Goal: Entertainment & Leisure: Consume media (video, audio)

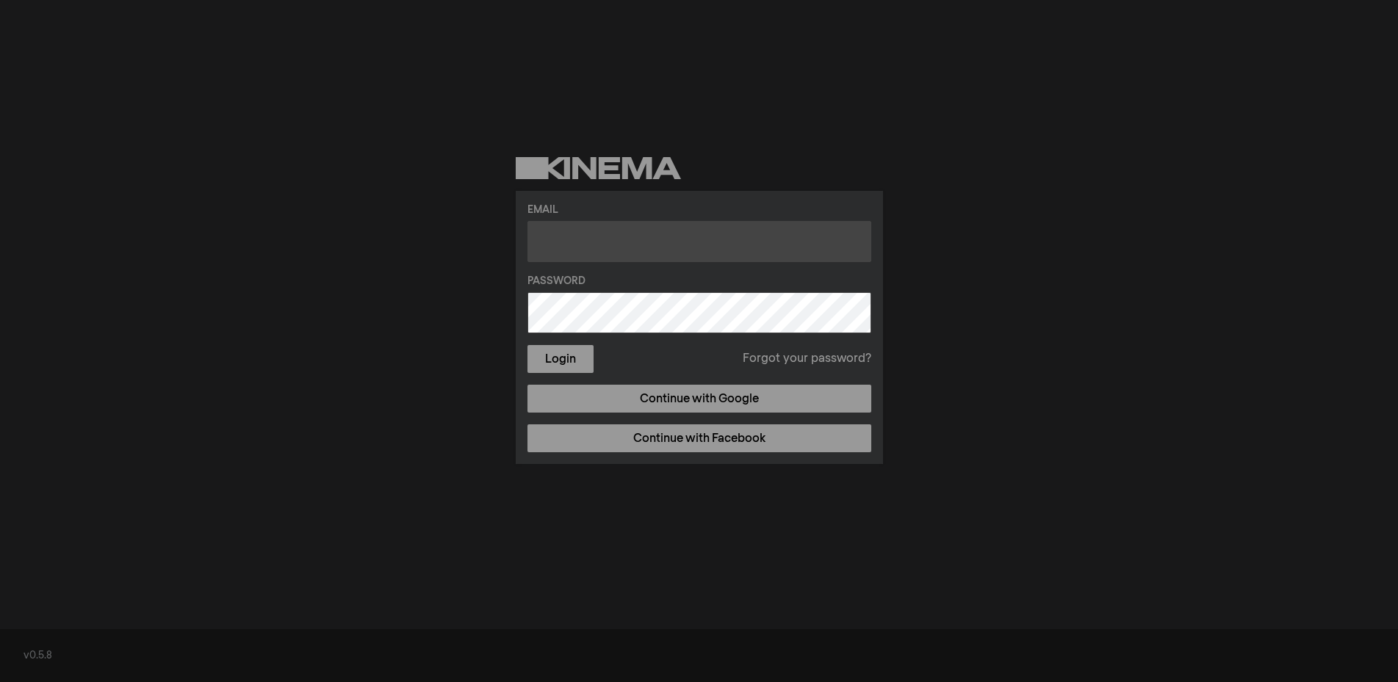
click at [604, 223] on input "text" at bounding box center [699, 241] width 344 height 41
paste input "newtownfashionacademy@gmail.com"
type input "newtownfashionacademy@gmail.com"
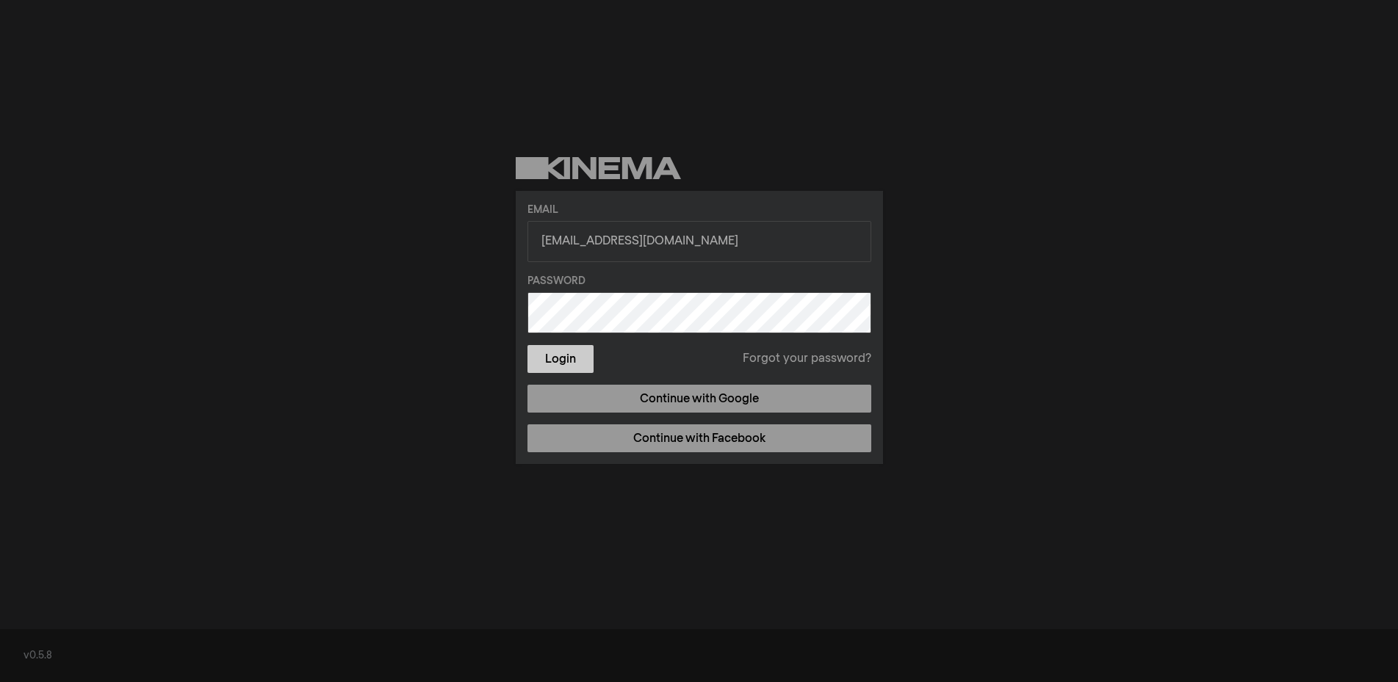
click at [572, 363] on button "Login" at bounding box center [560, 359] width 66 height 28
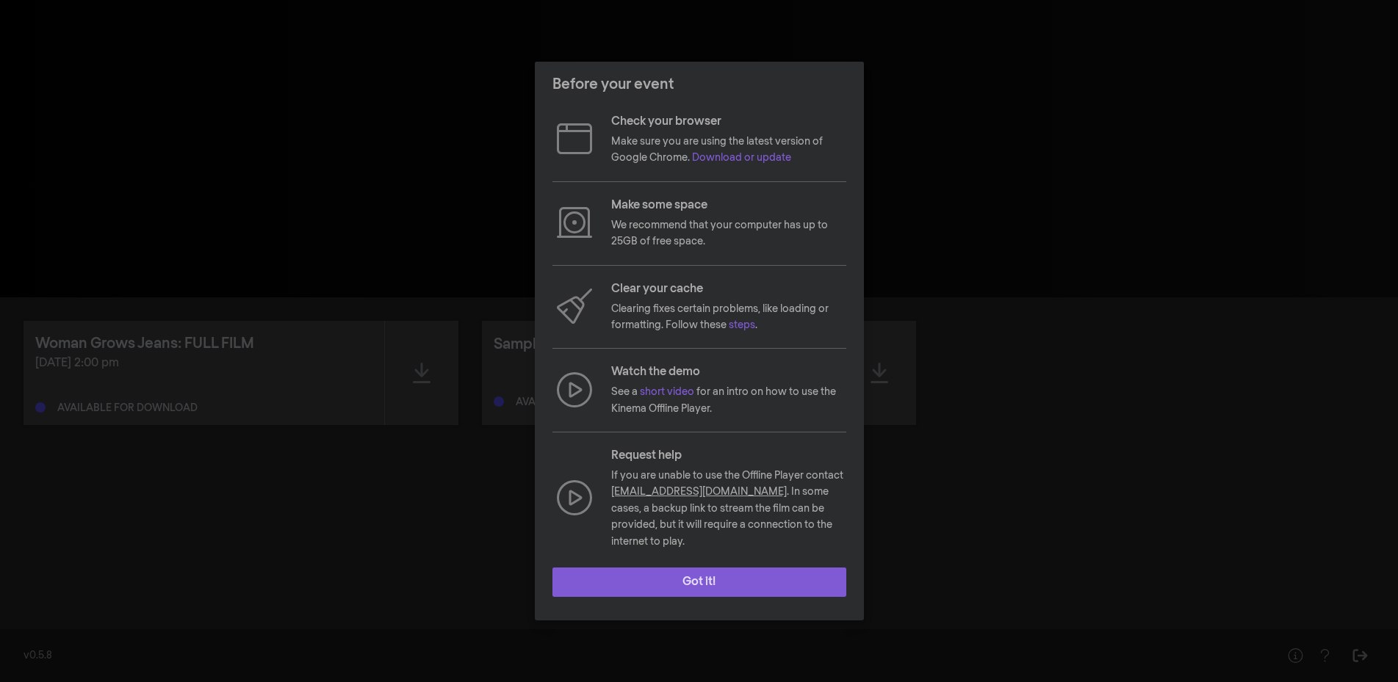
click at [701, 574] on button "Got it!" at bounding box center [699, 582] width 294 height 29
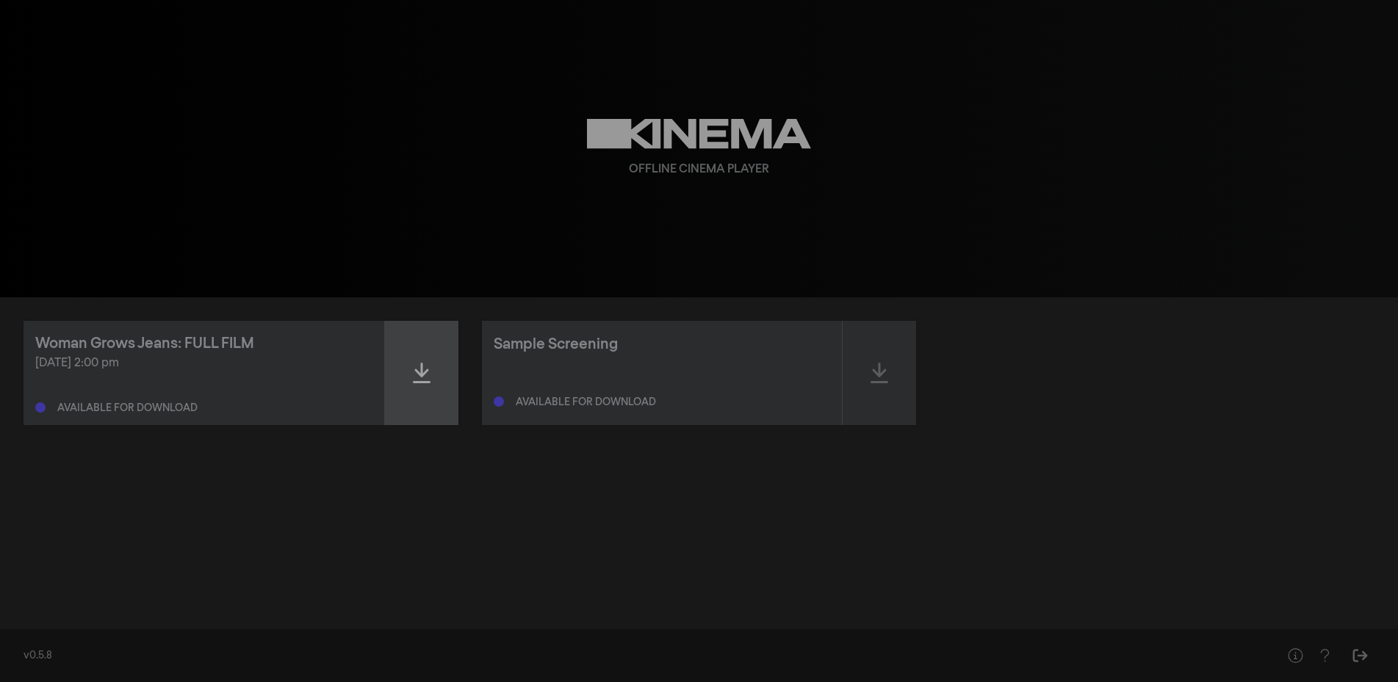
click at [424, 369] on icon at bounding box center [422, 373] width 18 height 24
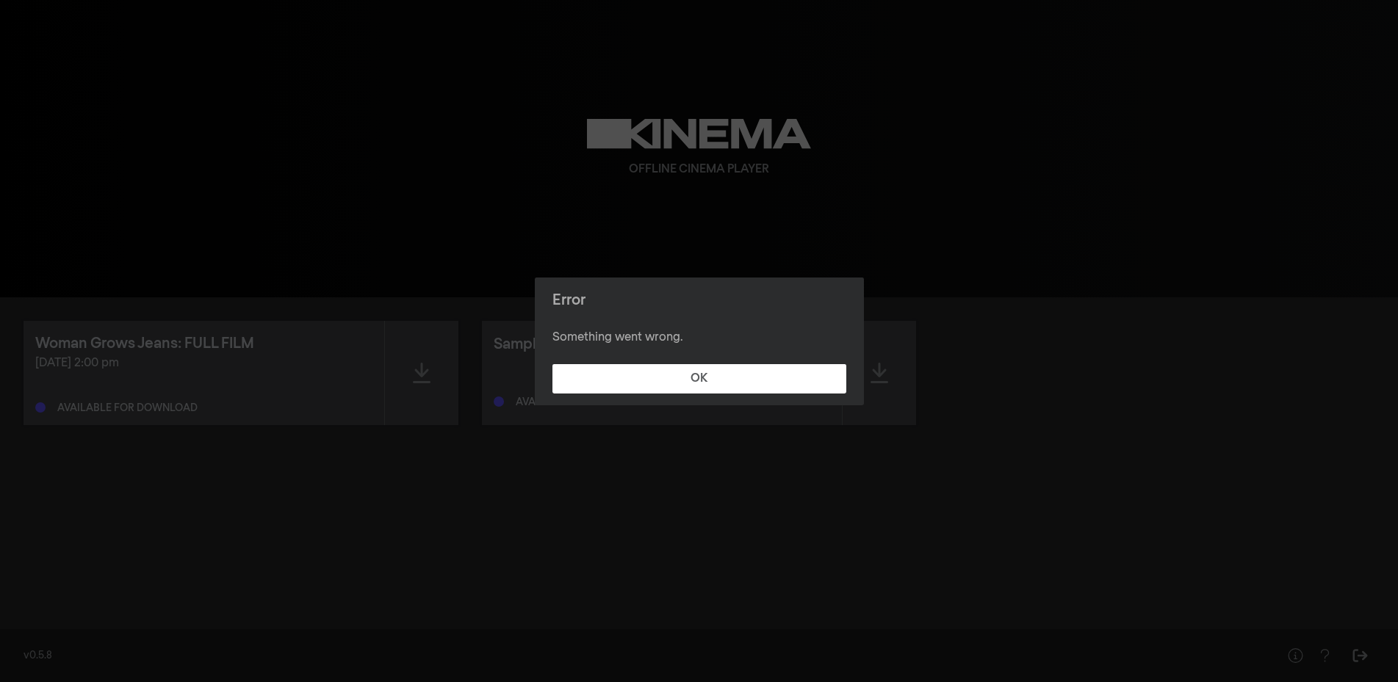
click at [715, 362] on footer "OK" at bounding box center [699, 379] width 329 height 53
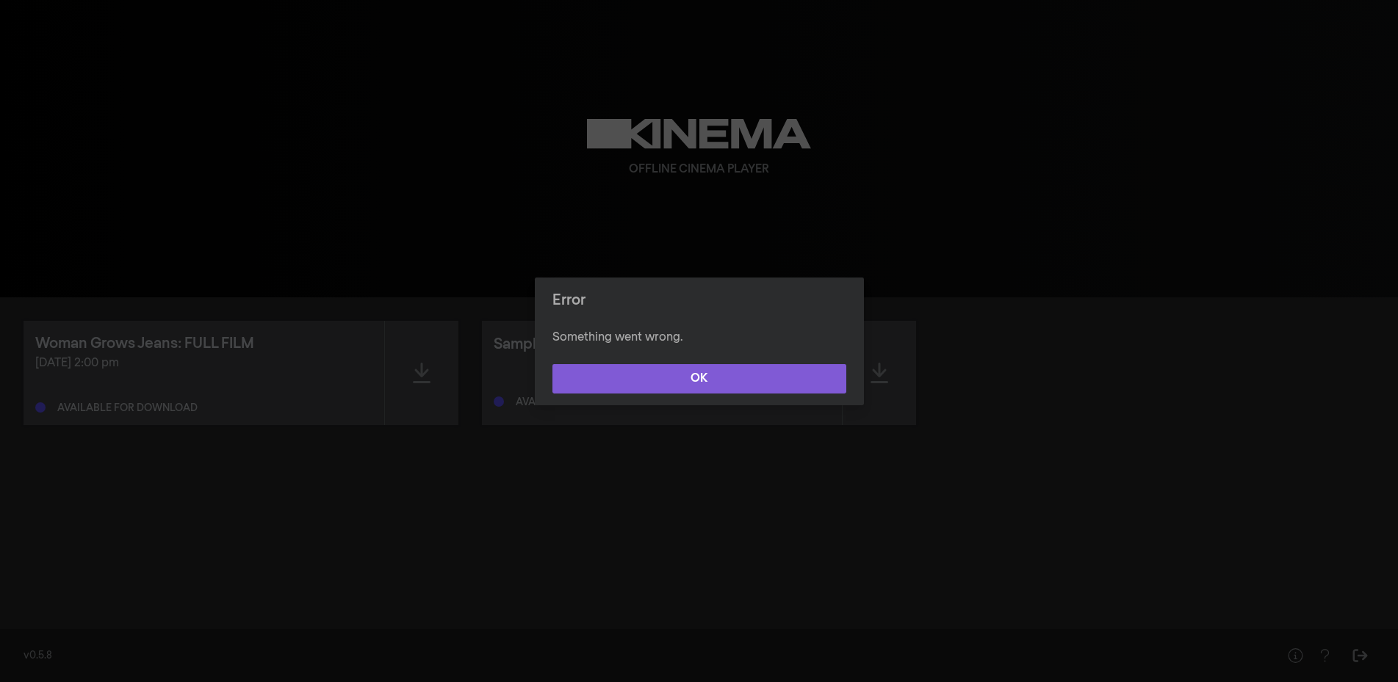
click at [710, 374] on button "OK" at bounding box center [699, 378] width 294 height 29
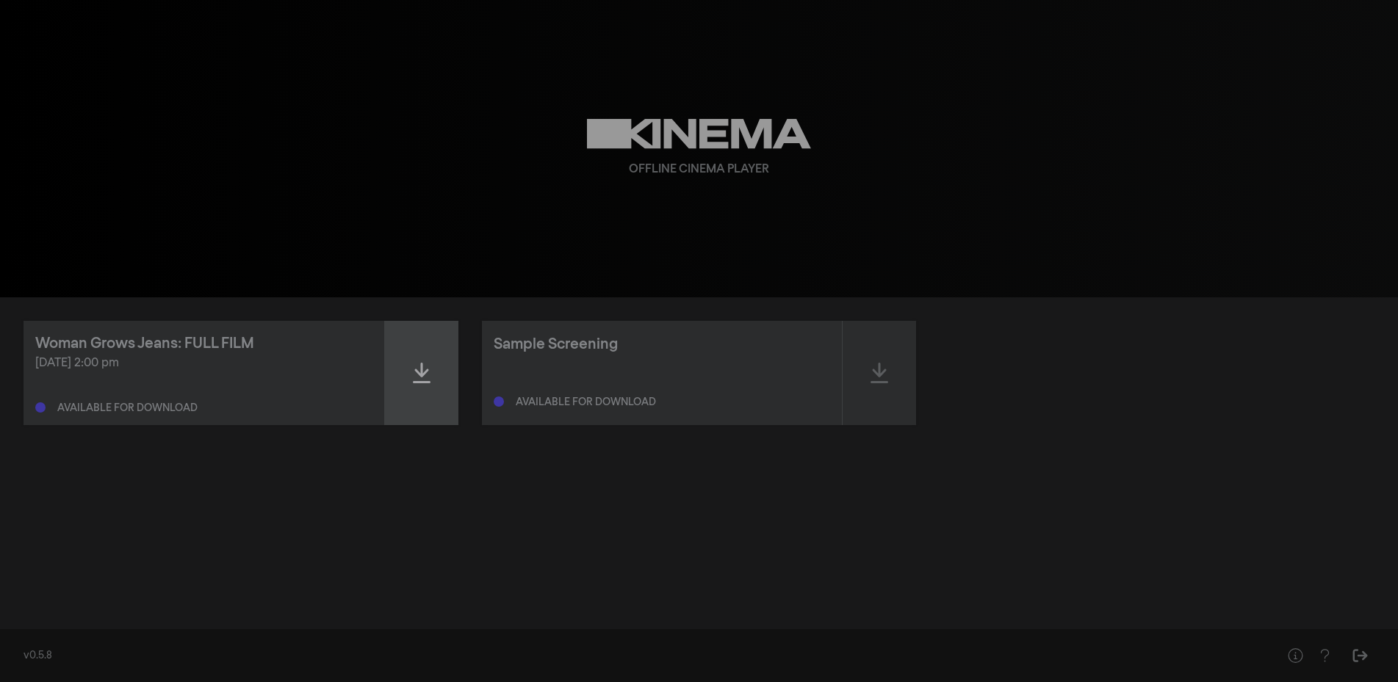
click at [411, 364] on div at bounding box center [421, 373] width 73 height 104
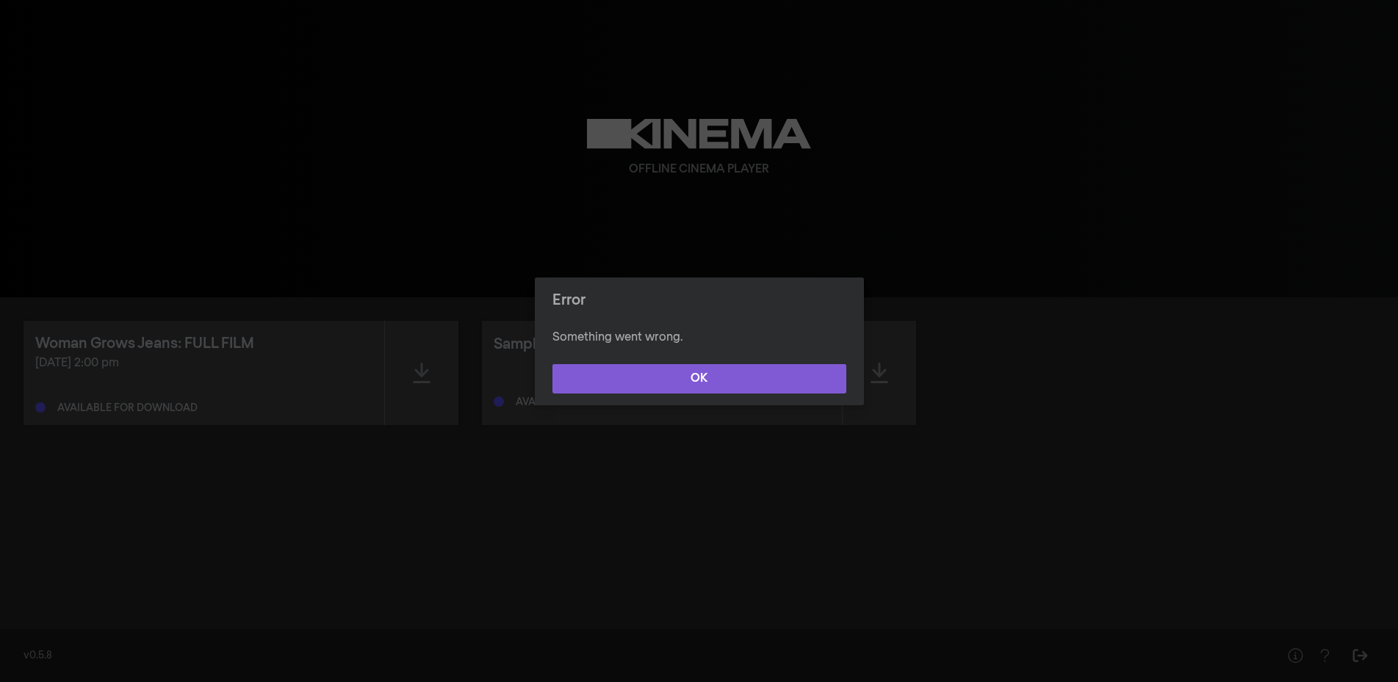
click at [715, 384] on button "OK" at bounding box center [699, 378] width 294 height 29
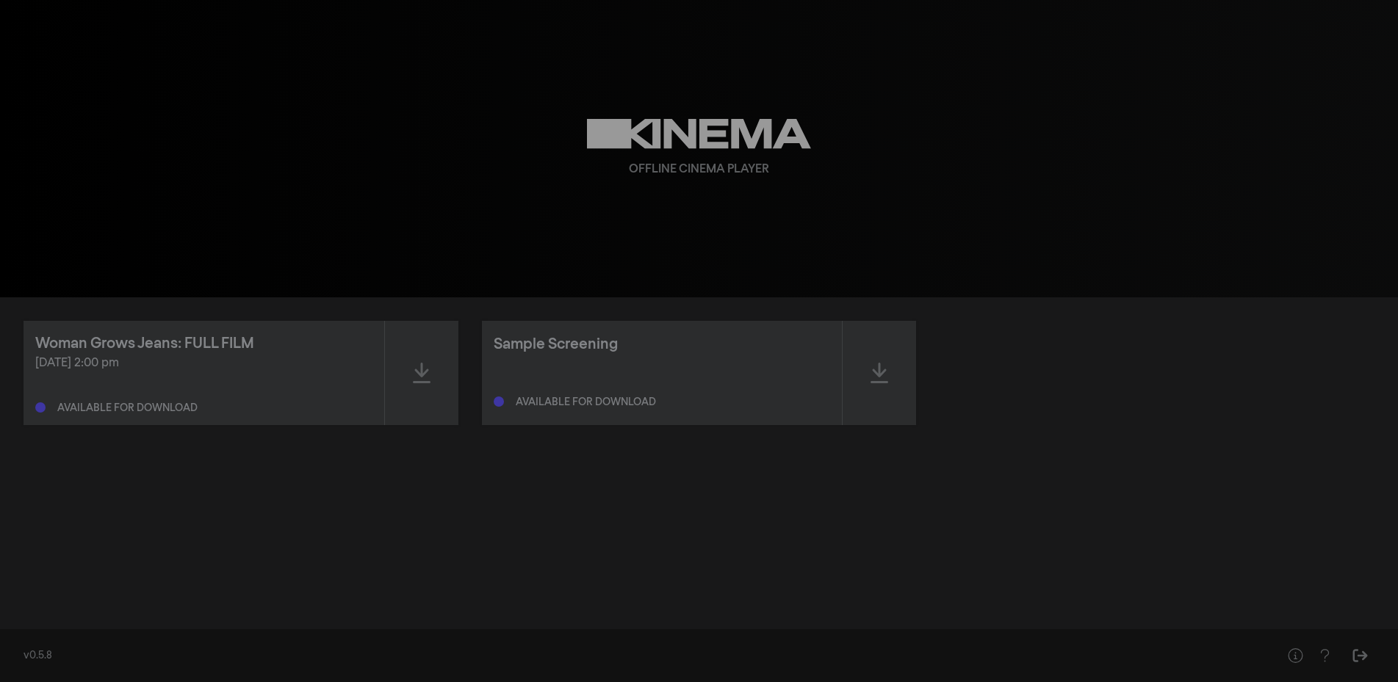
click at [128, 398] on div "Available for download" at bounding box center [203, 405] width 337 height 18
click at [137, 411] on div "Available for download" at bounding box center [127, 408] width 140 height 10
click at [879, 377] on icon at bounding box center [879, 373] width 18 height 21
click at [870, 377] on icon at bounding box center [879, 373] width 18 height 24
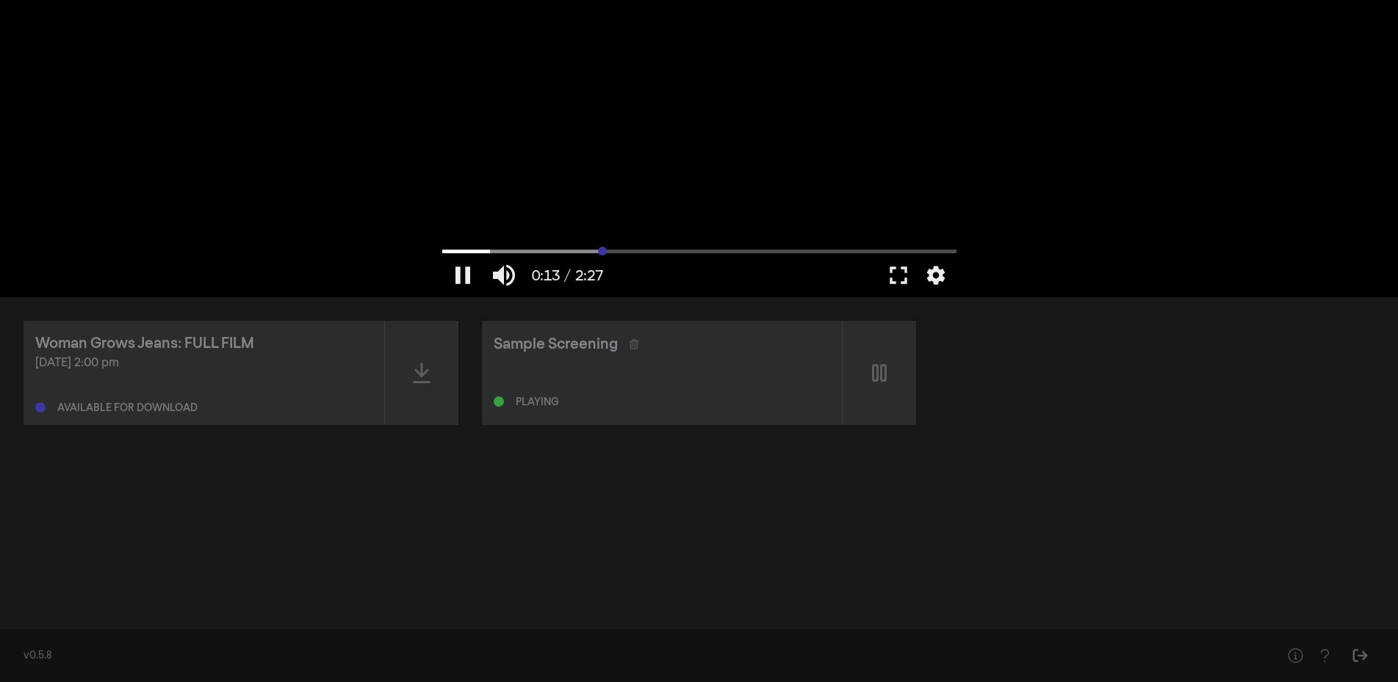
click at [602, 250] on input "Seek" at bounding box center [699, 251] width 514 height 9
click at [663, 253] on input "Seek" at bounding box center [699, 251] width 514 height 9
click at [762, 249] on input "Seek" at bounding box center [699, 251] width 514 height 9
click at [861, 248] on input "Seek" at bounding box center [699, 251] width 514 height 9
click at [893, 247] on input "Seek" at bounding box center [699, 251] width 514 height 9
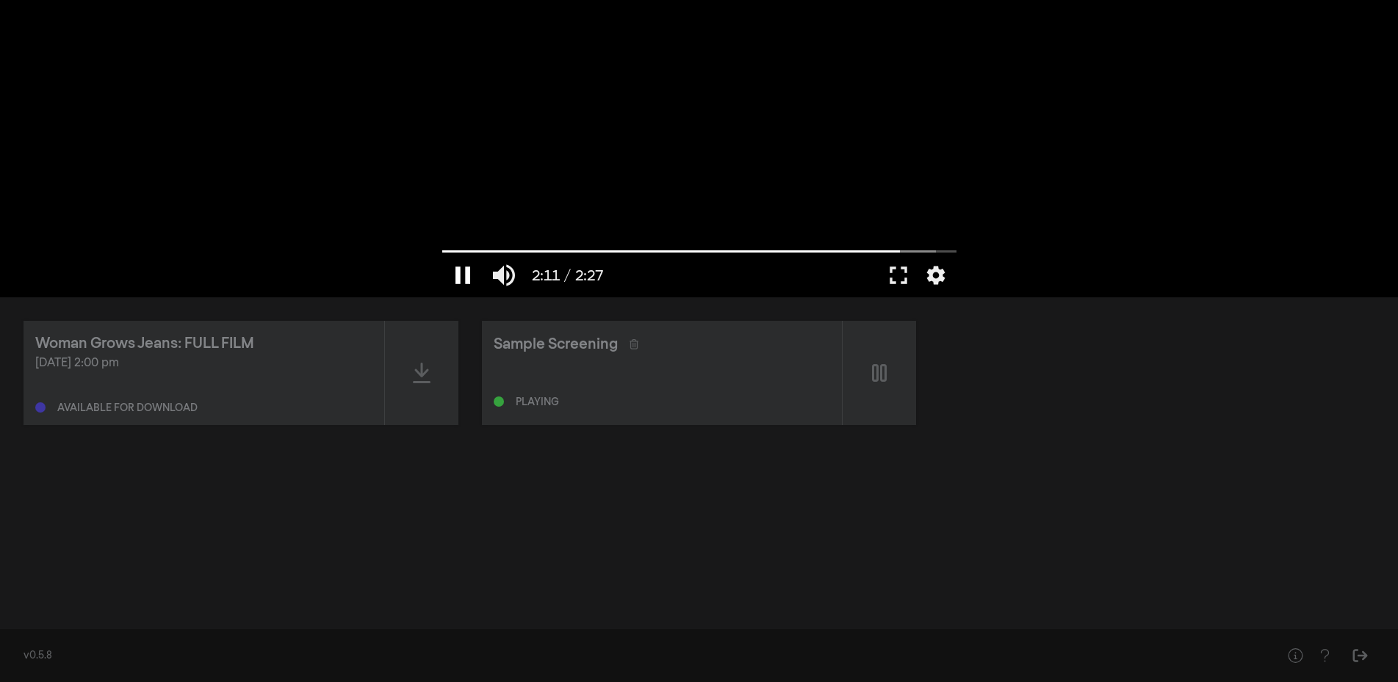
click at [456, 266] on button "pause" at bounding box center [462, 275] width 41 height 44
type input "131.27482"
drag, startPoint x: 880, startPoint y: 370, endPoint x: 790, endPoint y: 470, distance: 134.7
click at [790, 481] on div "Woman Grows Jeans: FULL FILM Oct 3, 2025 at 2:00 pm Available for download Samp…" at bounding box center [699, 458] width 1398 height 322
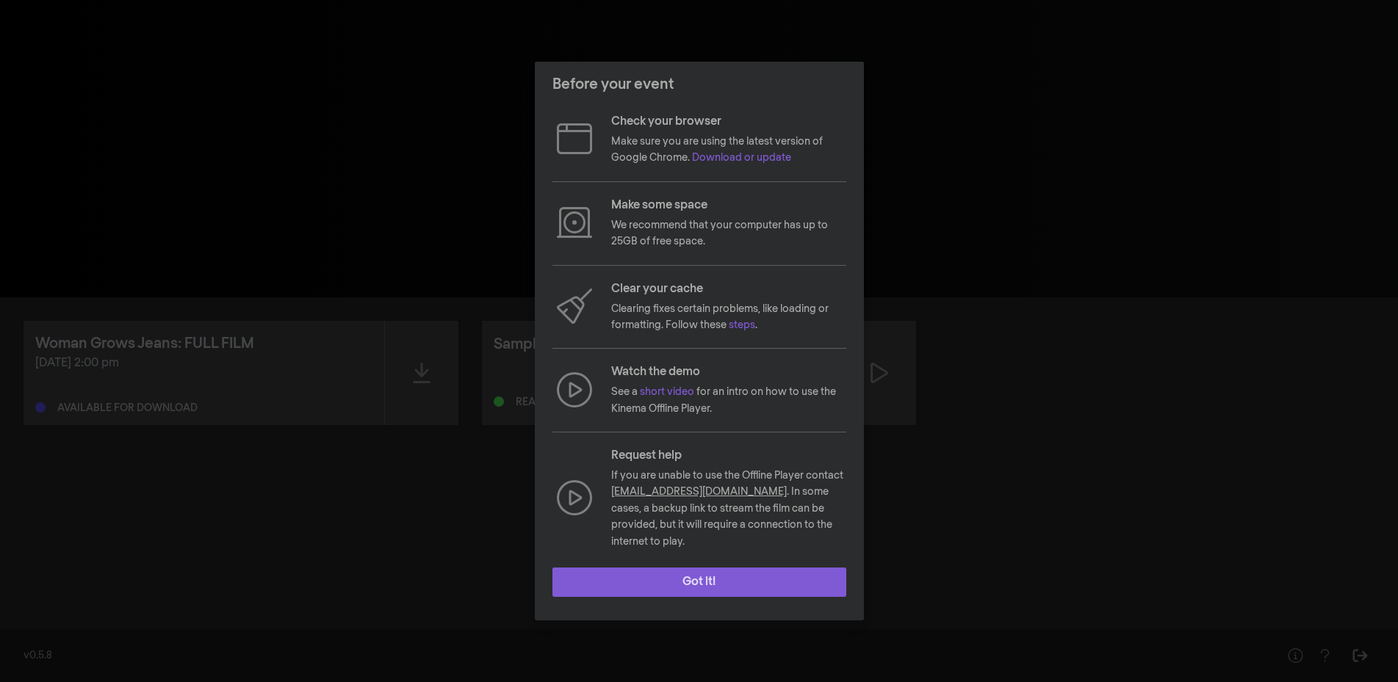
click at [714, 568] on button "Got it!" at bounding box center [699, 582] width 294 height 29
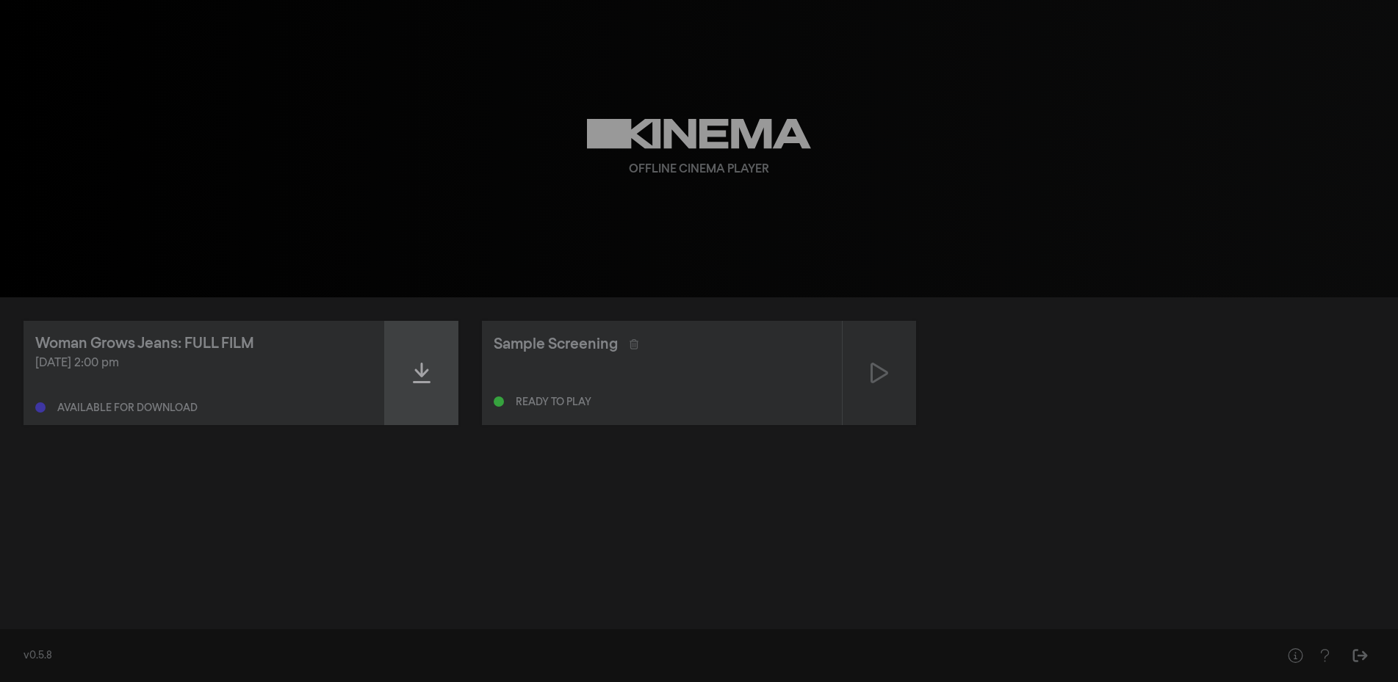
click at [408, 375] on div at bounding box center [421, 373] width 73 height 104
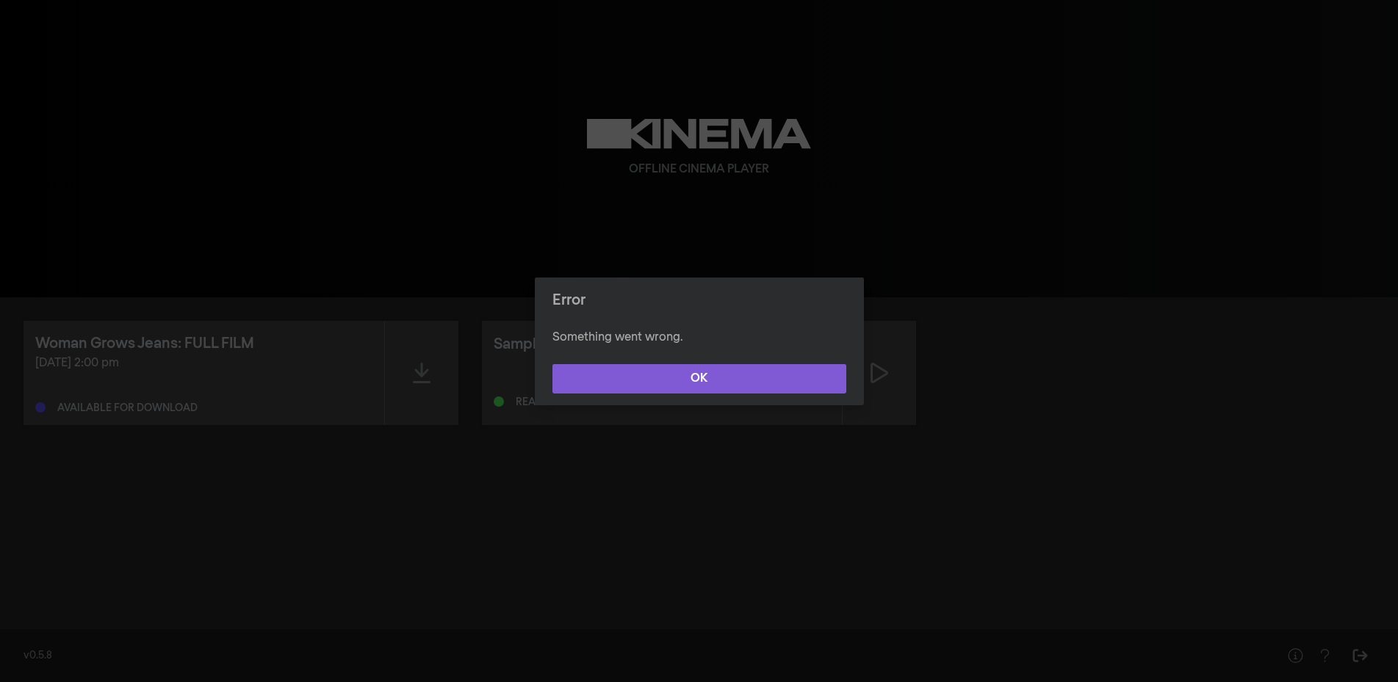
click at [735, 370] on button "OK" at bounding box center [699, 378] width 294 height 29
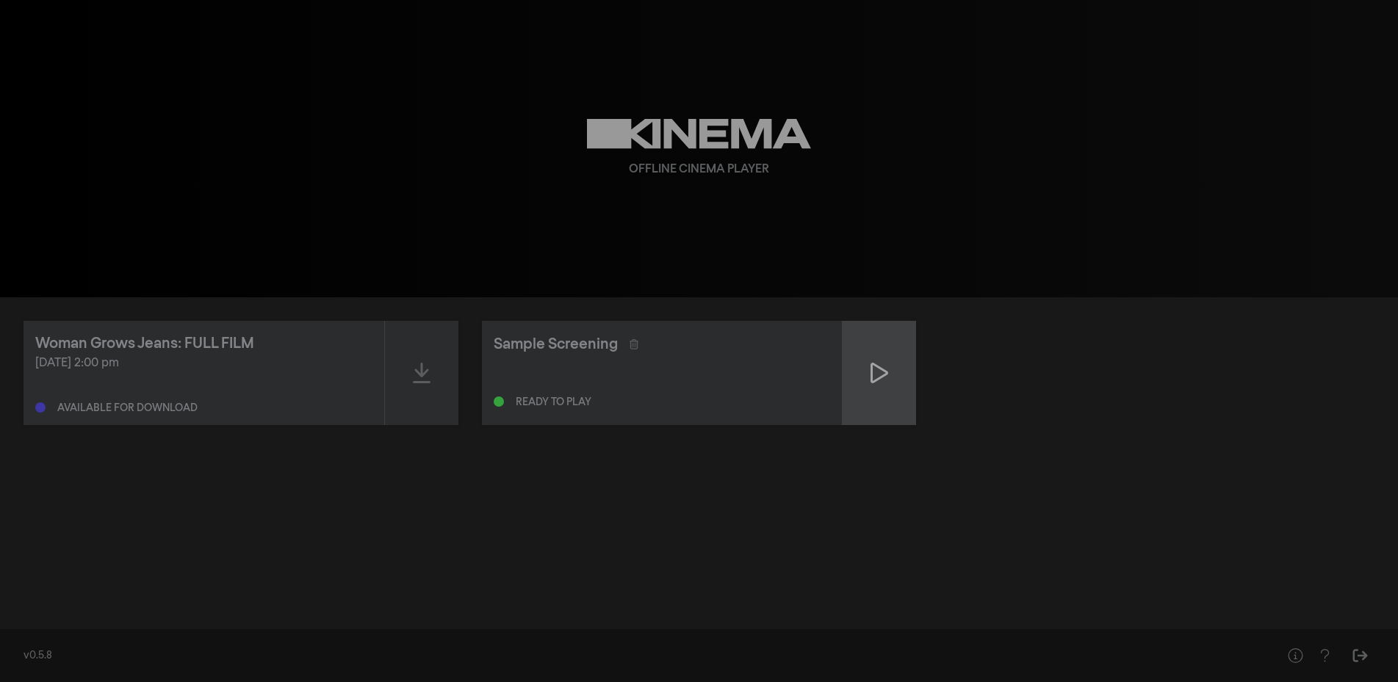
click at [874, 366] on icon at bounding box center [879, 373] width 18 height 21
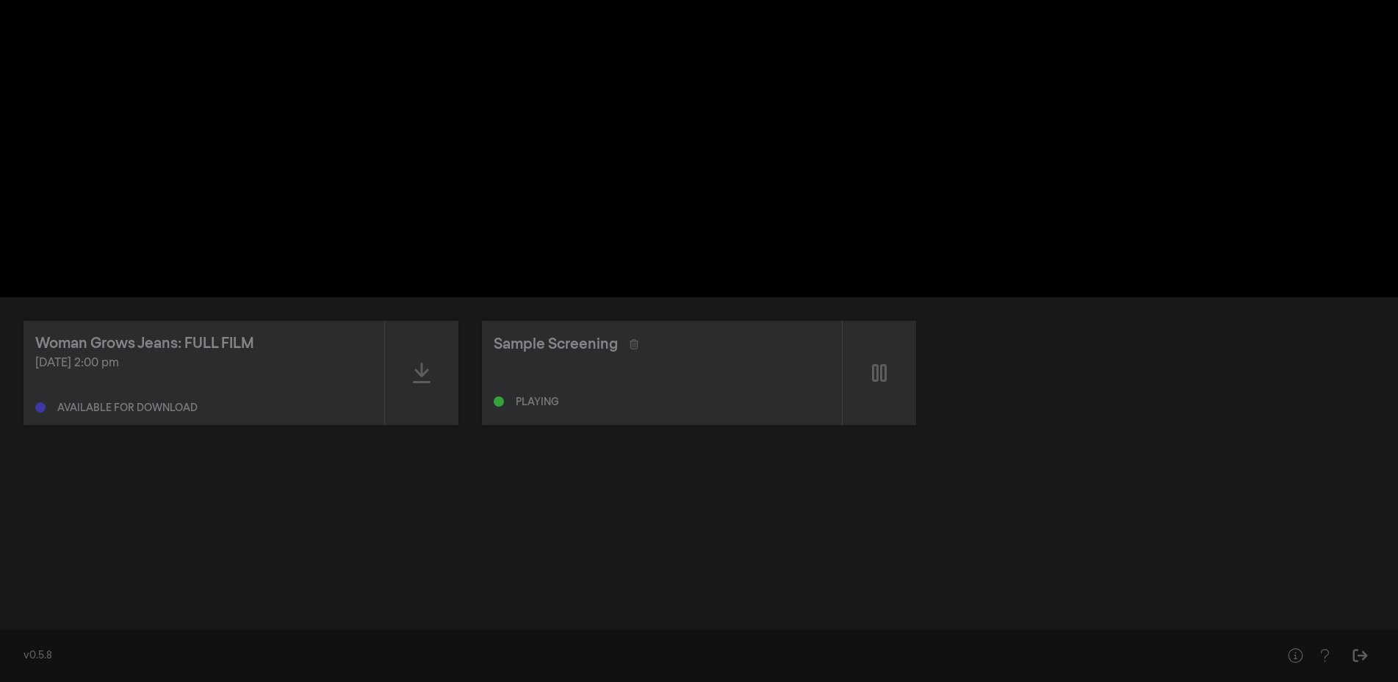
drag, startPoint x: 624, startPoint y: 346, endPoint x: 586, endPoint y: 366, distance: 43.0
click at [586, 366] on div "Sample Screening Playing" at bounding box center [662, 373] width 361 height 104
type input "24.261688"
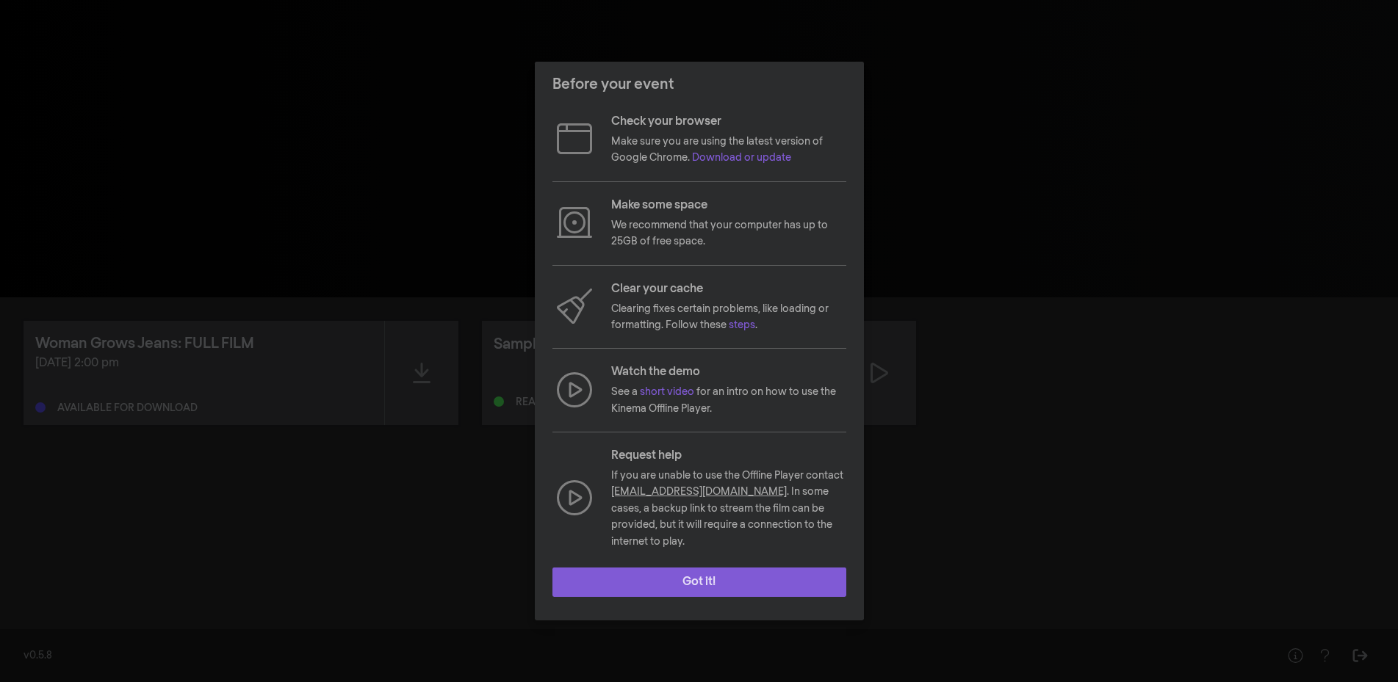
click at [702, 573] on button "Got it!" at bounding box center [699, 582] width 294 height 29
click at [707, 571] on button "Got it!" at bounding box center [699, 582] width 294 height 29
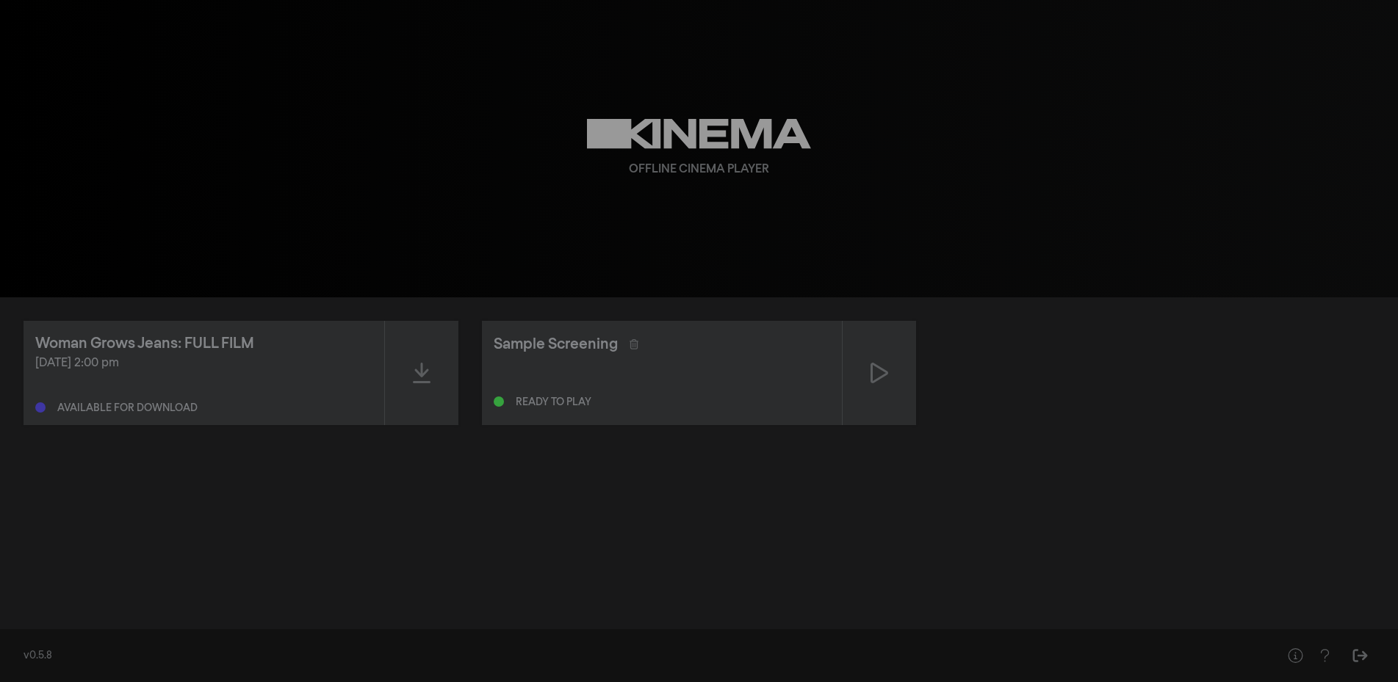
click at [134, 126] on div "play_arrow 0:00 volume_up fullscreen settings closed_caption Captions Off setti…" at bounding box center [699, 148] width 1398 height 297
click at [416, 368] on icon at bounding box center [422, 373] width 18 height 24
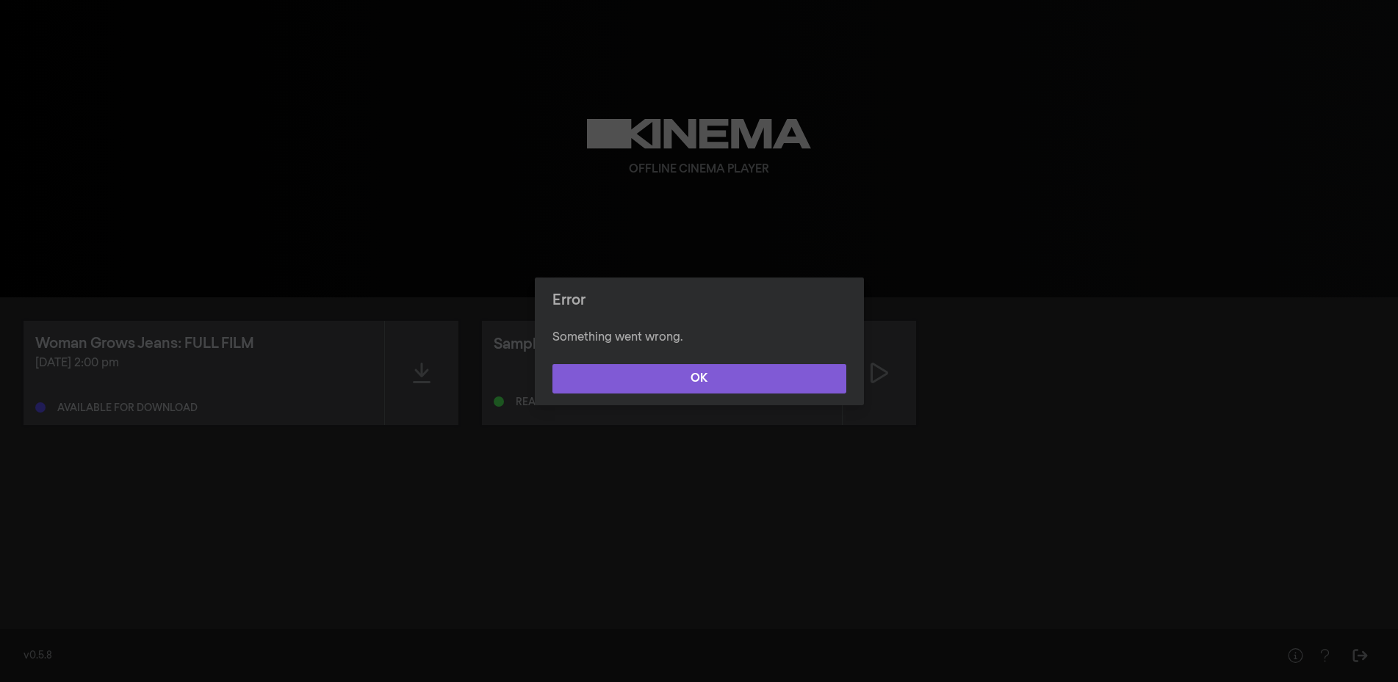
click at [727, 378] on button "OK" at bounding box center [699, 378] width 294 height 29
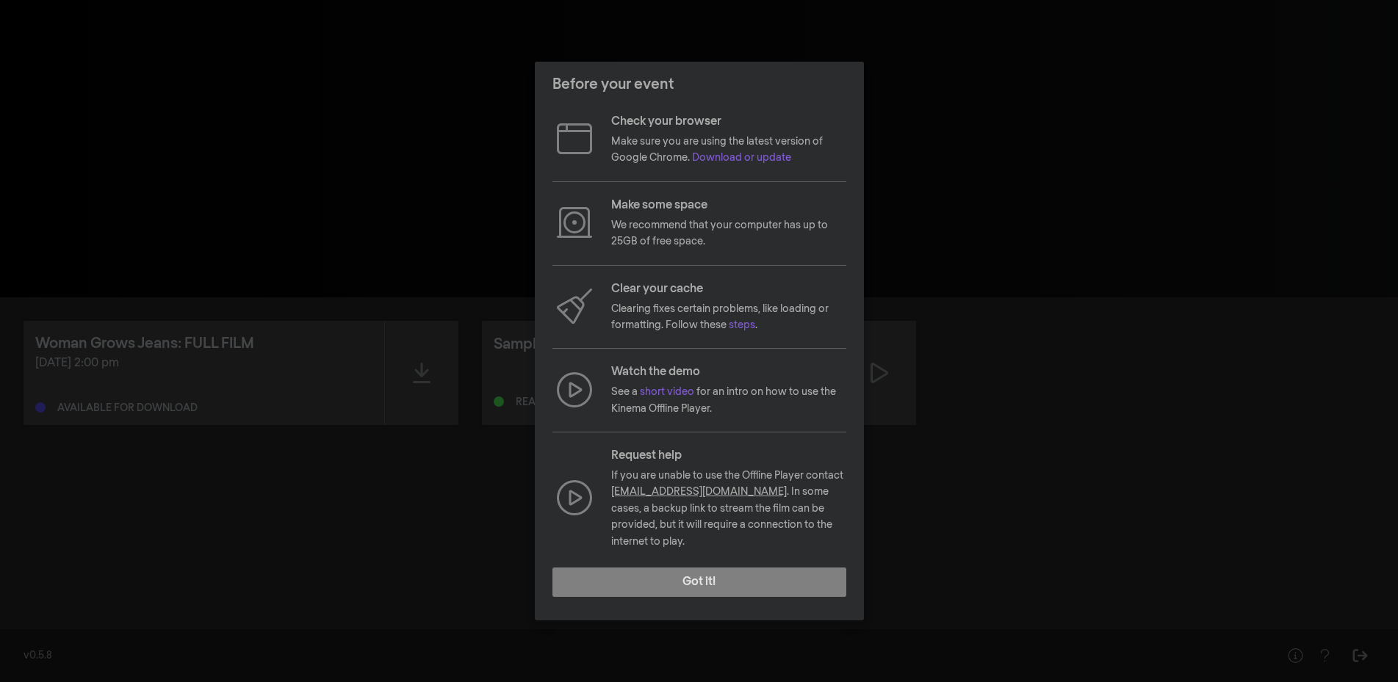
drag, startPoint x: 683, startPoint y: 566, endPoint x: 676, endPoint y: 567, distance: 7.5
click at [684, 568] on button "Got it!" at bounding box center [699, 582] width 294 height 29
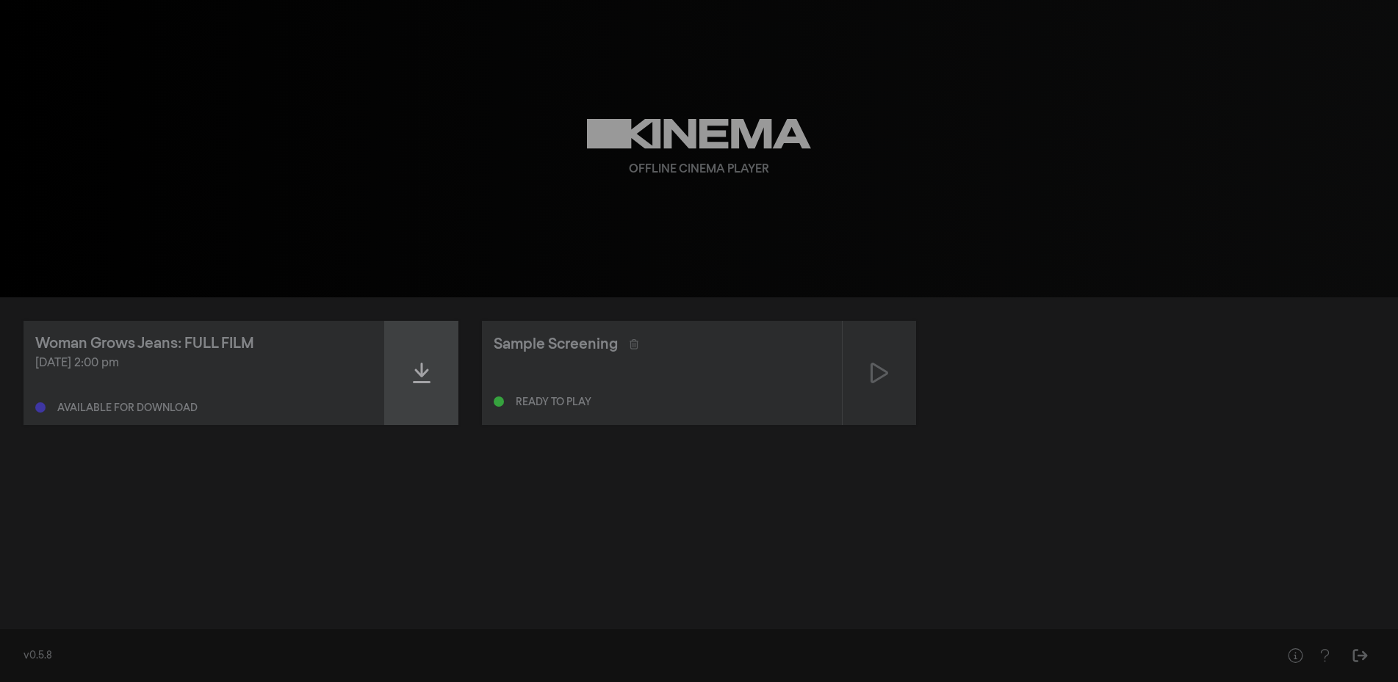
click at [411, 378] on div at bounding box center [421, 373] width 73 height 104
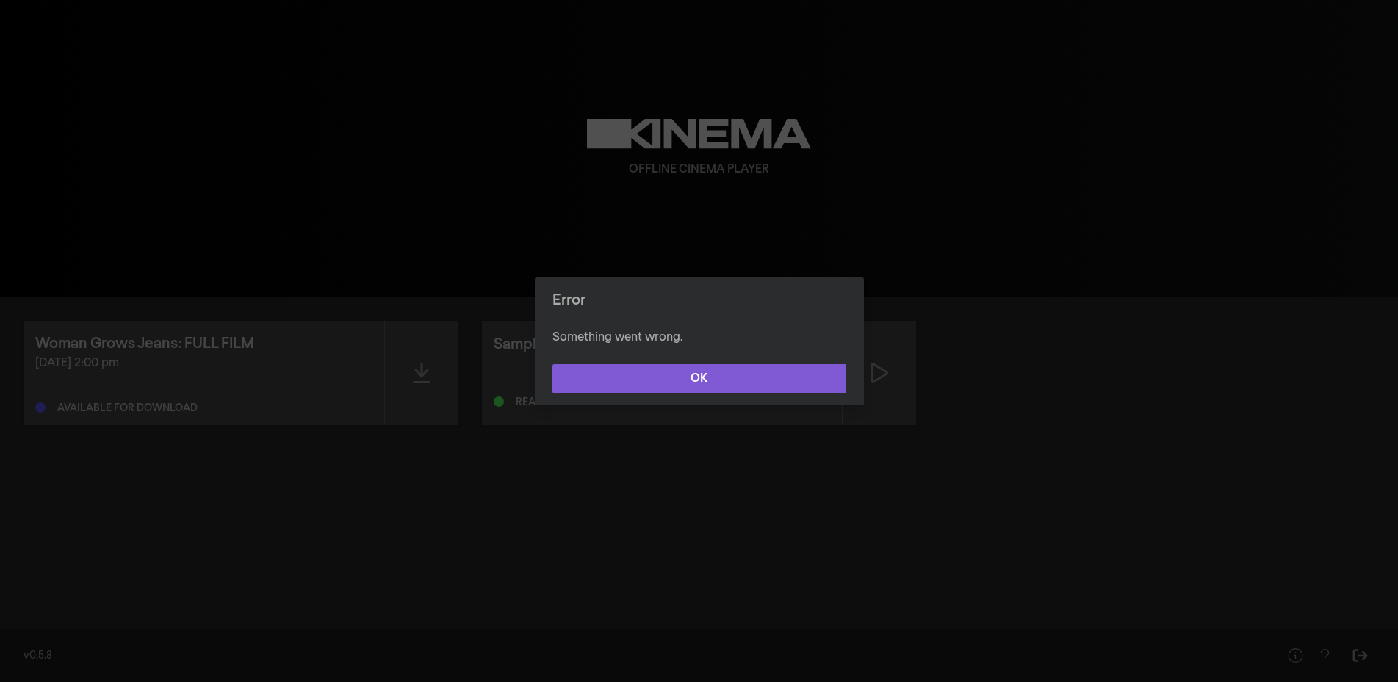
click at [610, 370] on button "OK" at bounding box center [699, 378] width 294 height 29
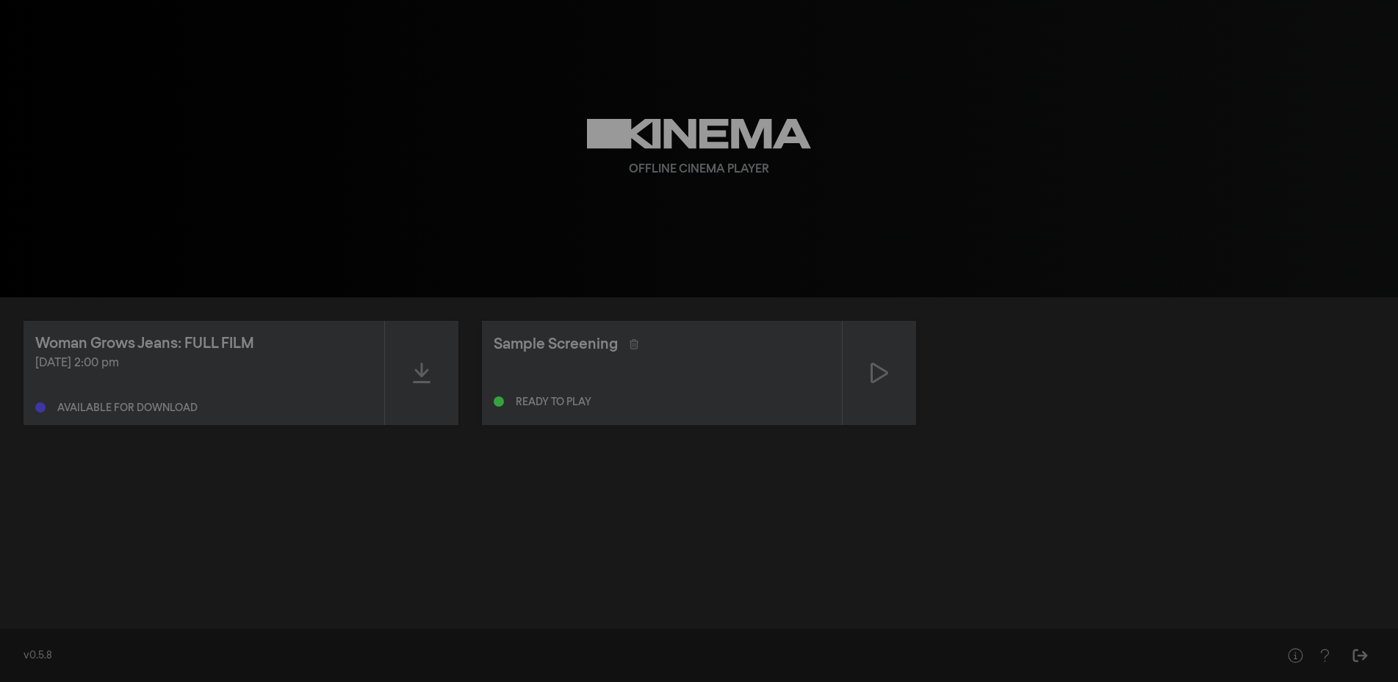
click at [167, 402] on div "Available for download" at bounding box center [203, 405] width 337 height 18
click at [172, 402] on div "Available for download" at bounding box center [203, 405] width 337 height 18
click at [173, 402] on div "Available for download" at bounding box center [203, 405] width 337 height 18
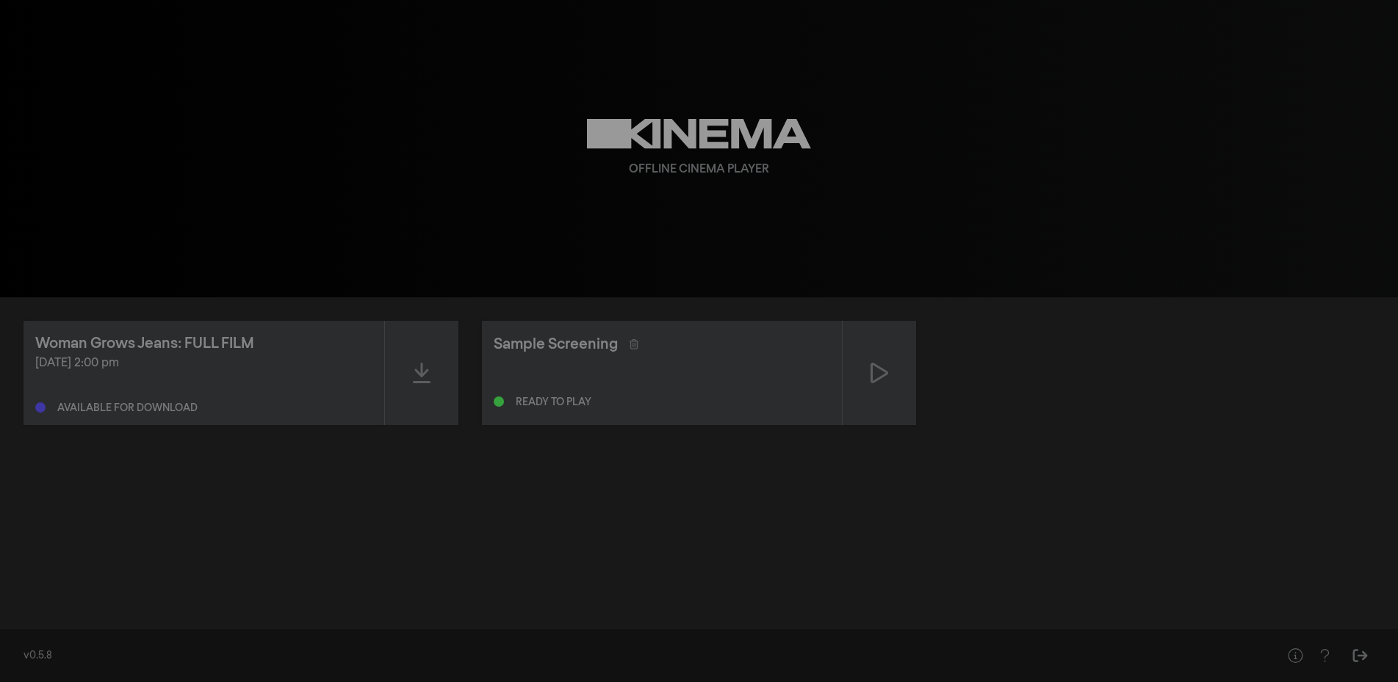
drag, startPoint x: 173, startPoint y: 402, endPoint x: 196, endPoint y: 403, distance: 23.5
click at [175, 402] on div "Available for download" at bounding box center [203, 405] width 337 height 18
click at [441, 389] on div at bounding box center [421, 373] width 73 height 104
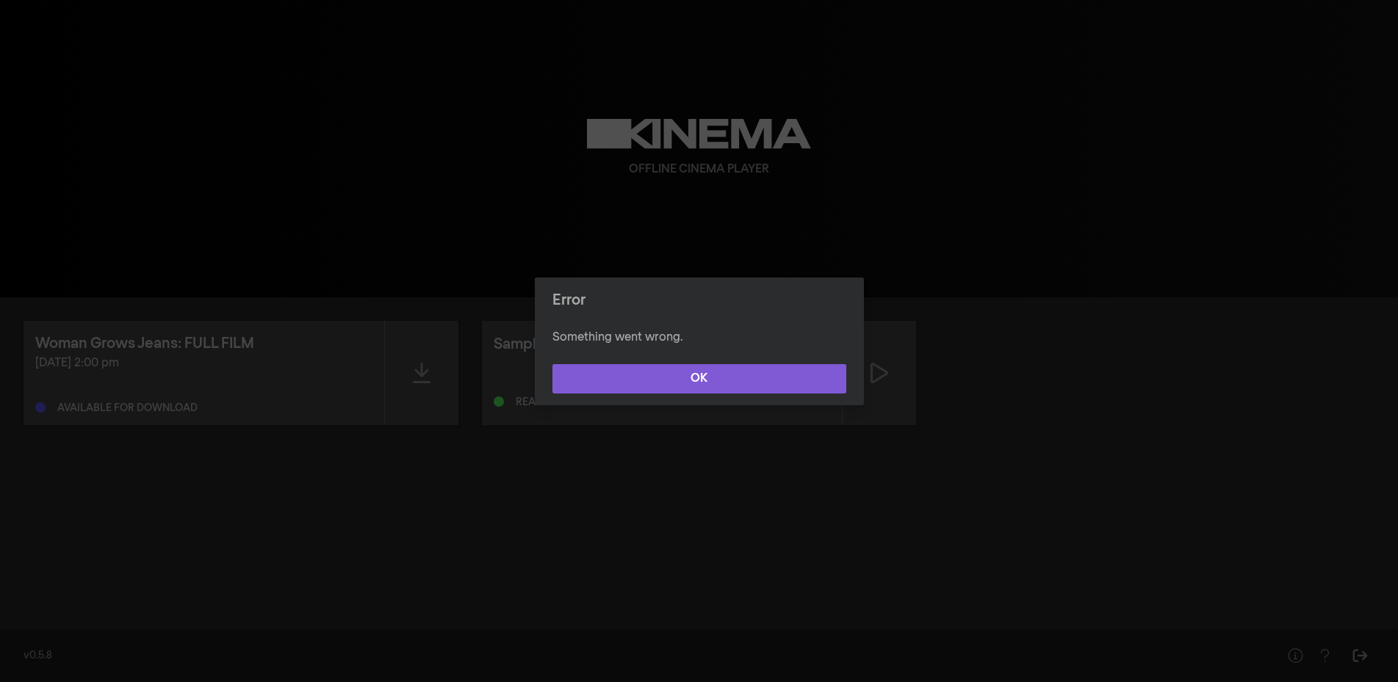
click at [603, 381] on button "OK" at bounding box center [699, 378] width 294 height 29
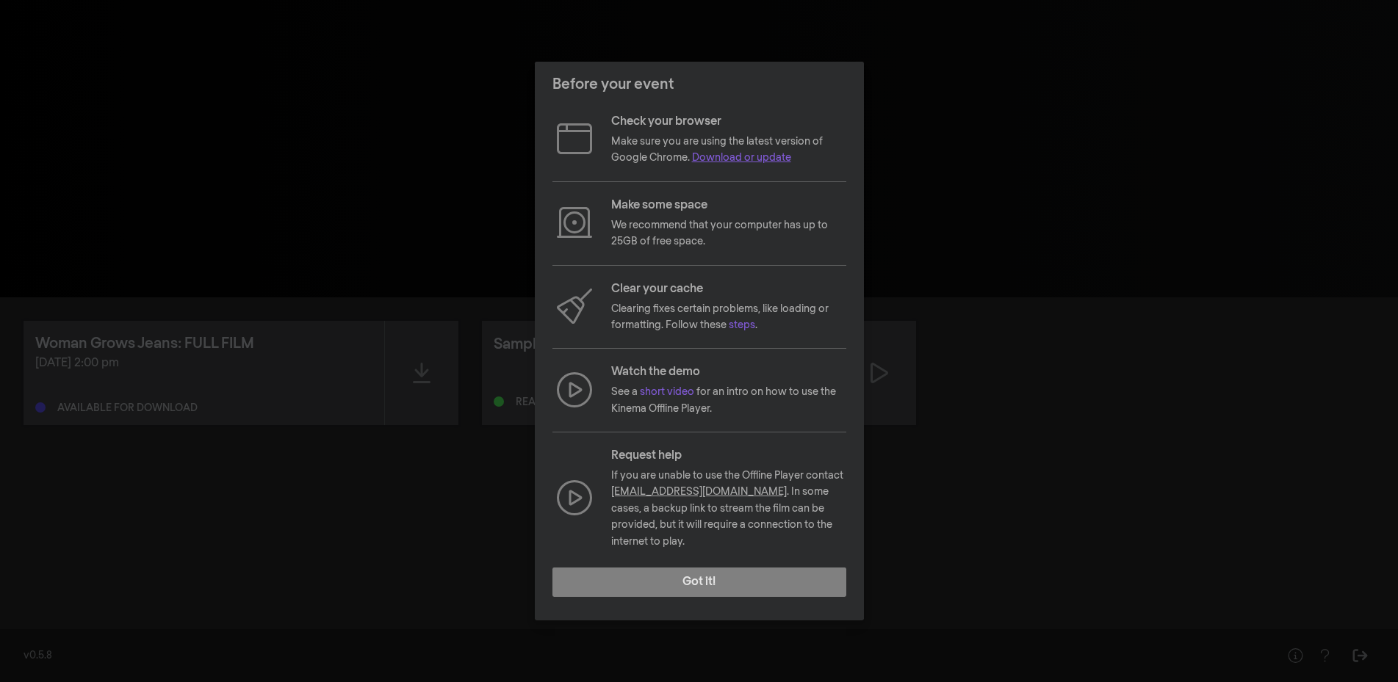
click at [724, 163] on link "Download or update" at bounding box center [741, 158] width 99 height 10
click at [909, 571] on div "Before your event Check your browser Make sure you are using the latest version…" at bounding box center [699, 341] width 1398 height 682
click at [968, 554] on div "Before your event Check your browser Make sure you are using the latest version…" at bounding box center [699, 341] width 1398 height 682
click at [779, 577] on button "Got it!" at bounding box center [699, 582] width 294 height 29
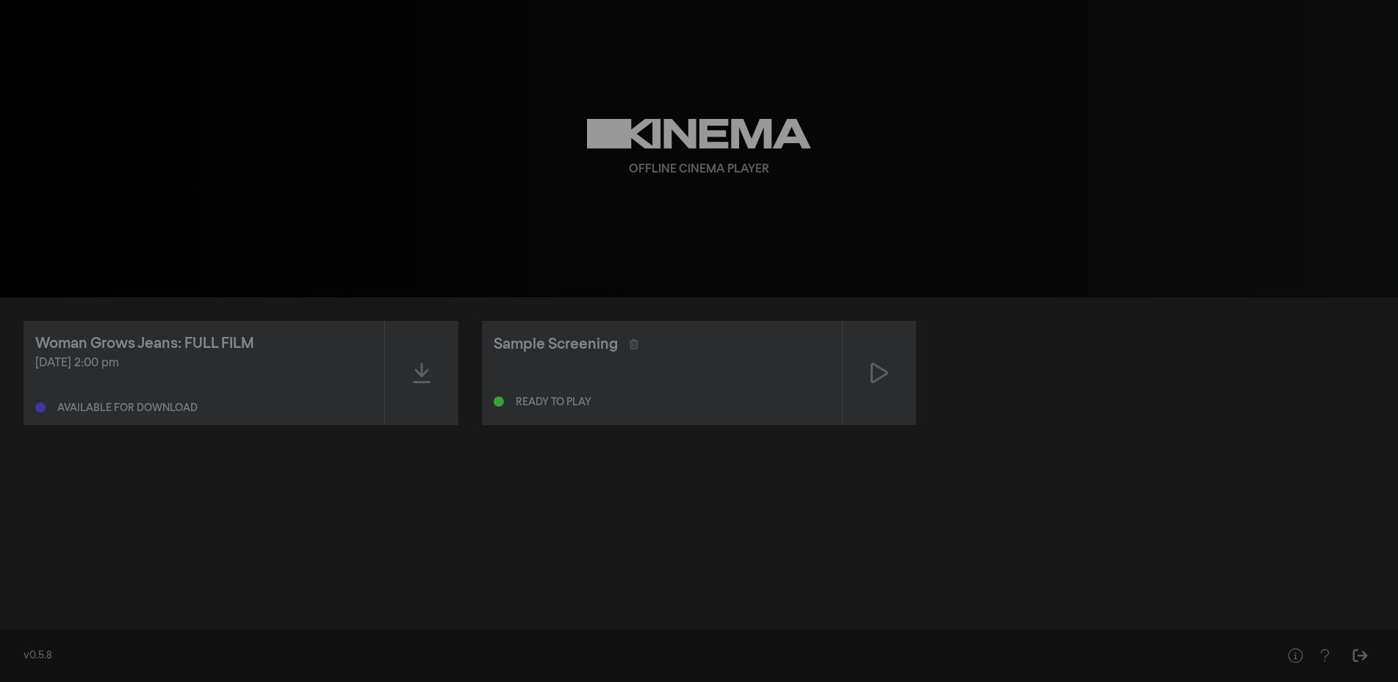
click at [328, 333] on div "Woman Grows Jeans: FULL FILM" at bounding box center [203, 344] width 337 height 22
click at [416, 369] on icon at bounding box center [422, 373] width 18 height 24
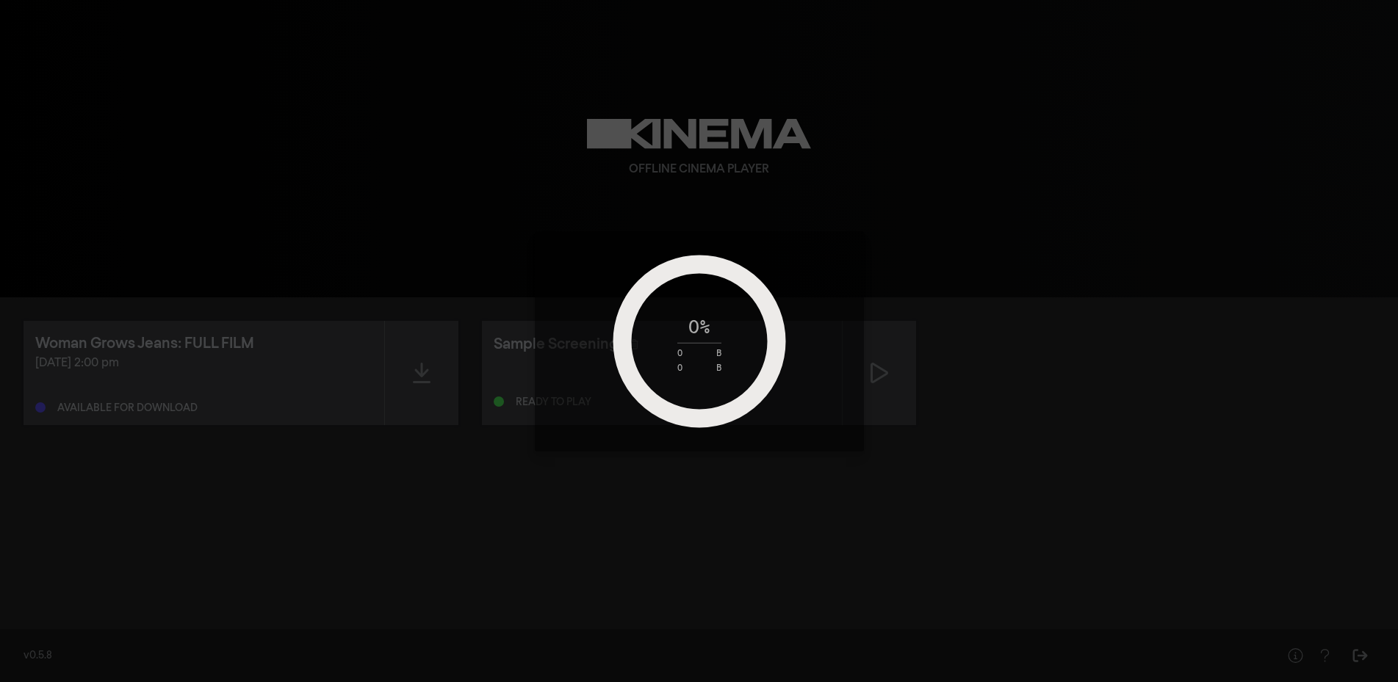
click at [396, 471] on div "0 % 0 B 0 B" at bounding box center [699, 341] width 1398 height 682
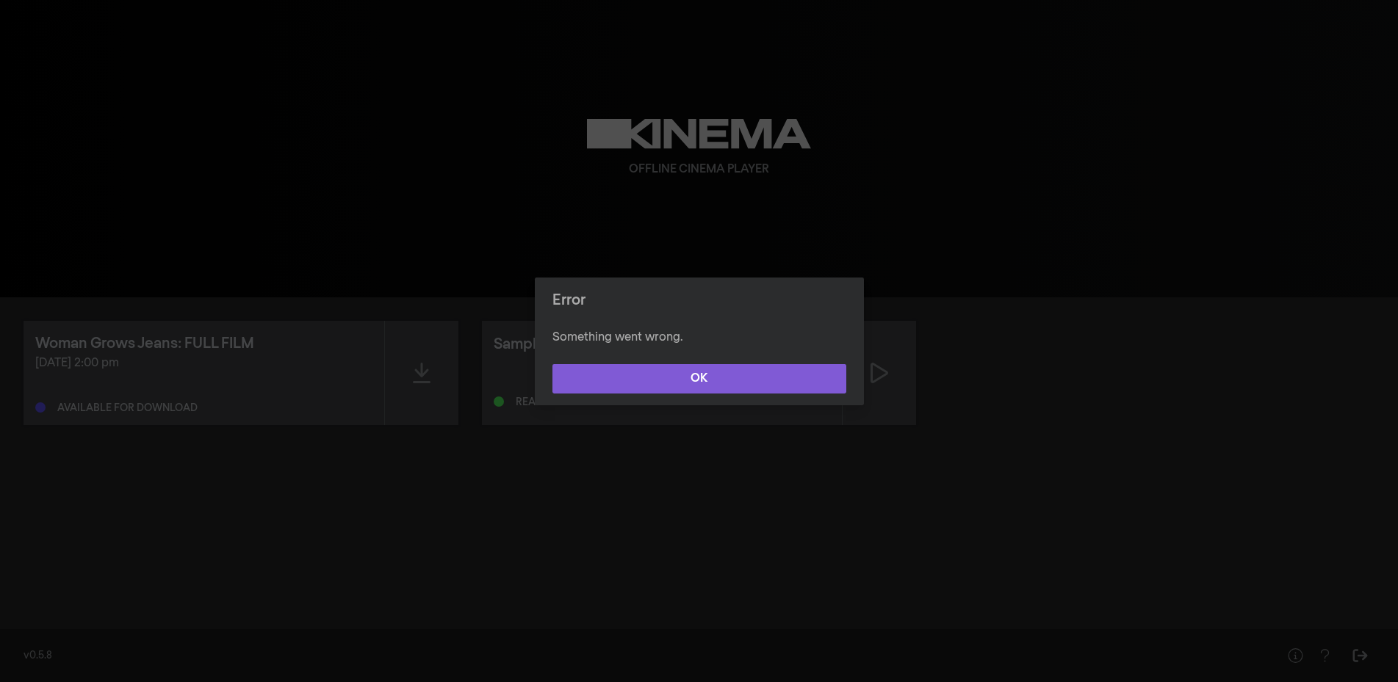
click at [661, 386] on button "OK" at bounding box center [699, 378] width 294 height 29
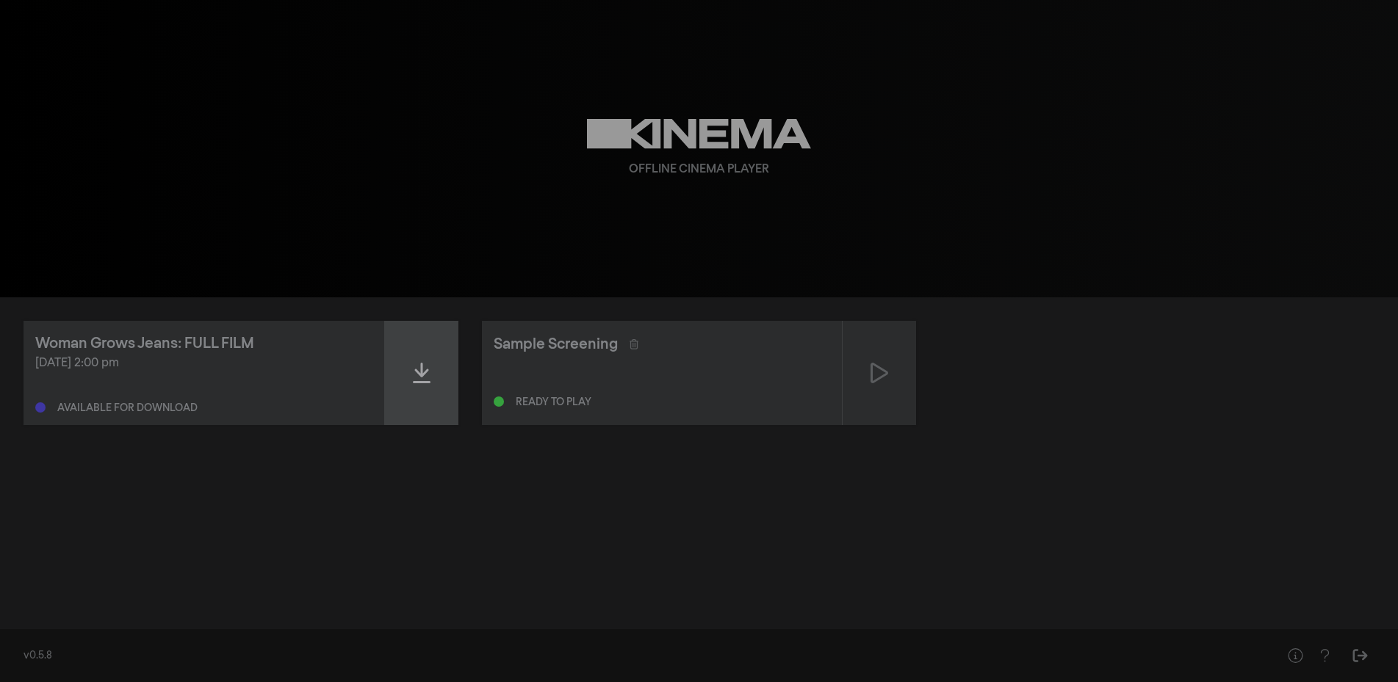
click at [411, 375] on div at bounding box center [421, 373] width 73 height 104
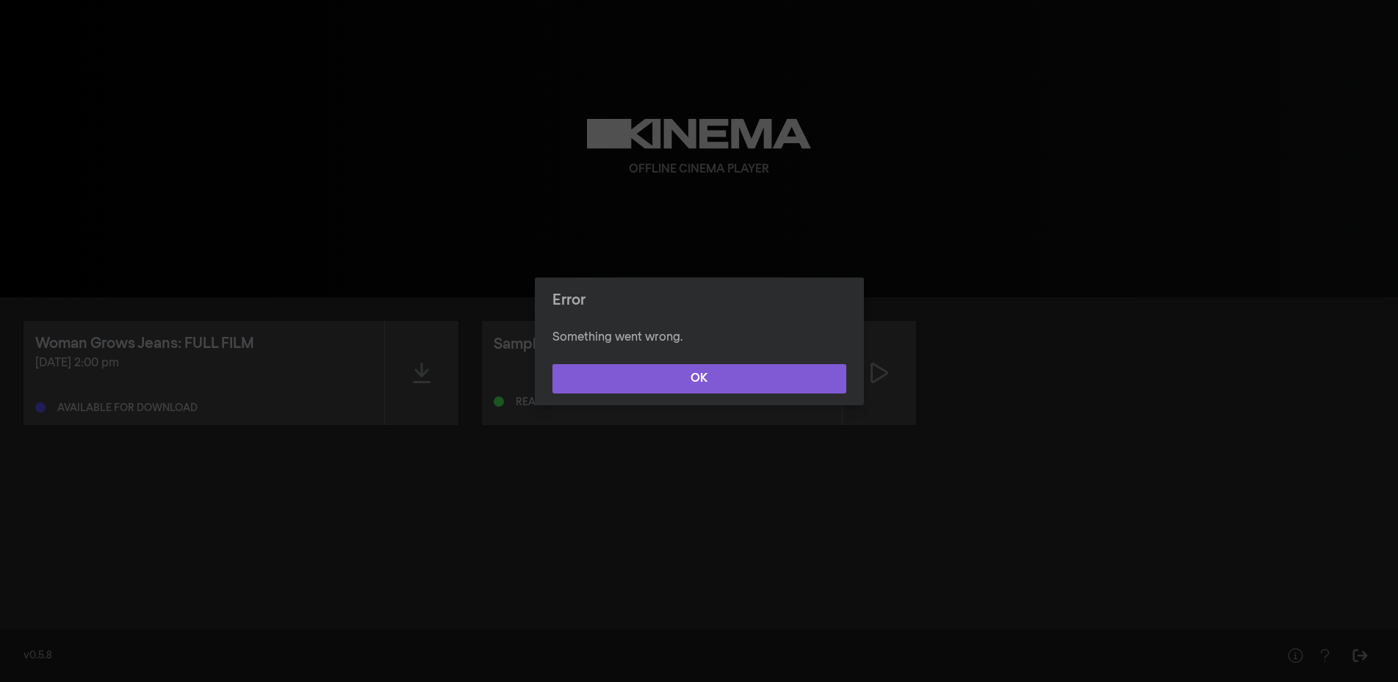
click at [715, 366] on button "OK" at bounding box center [699, 378] width 294 height 29
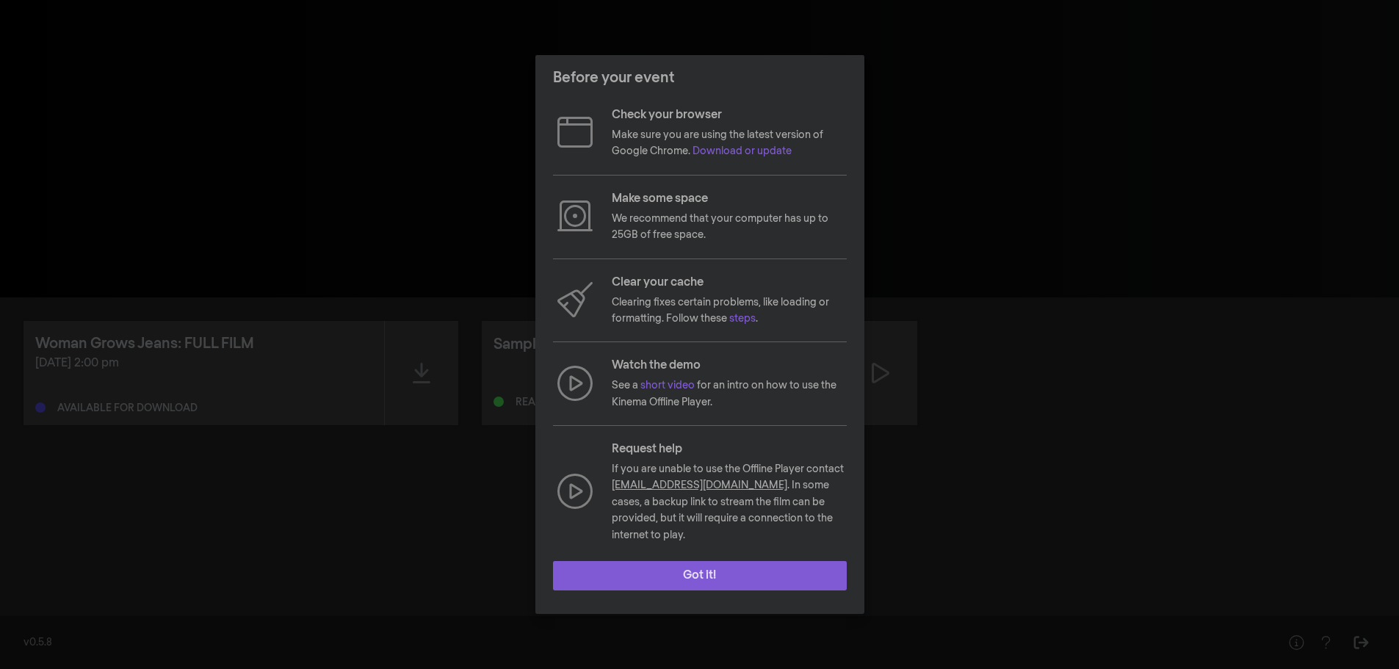
click at [685, 579] on button "Got it!" at bounding box center [700, 575] width 294 height 29
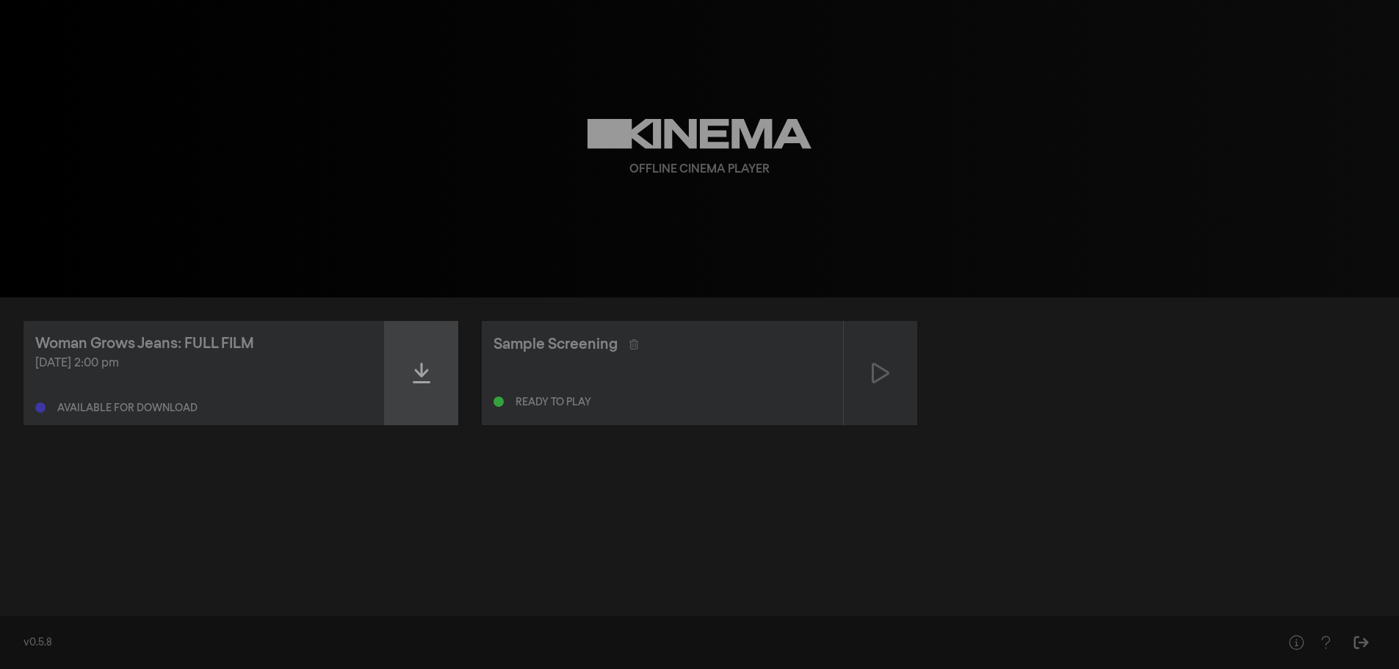
click at [425, 358] on div at bounding box center [421, 373] width 73 height 104
click at [426, 379] on icon at bounding box center [422, 373] width 18 height 24
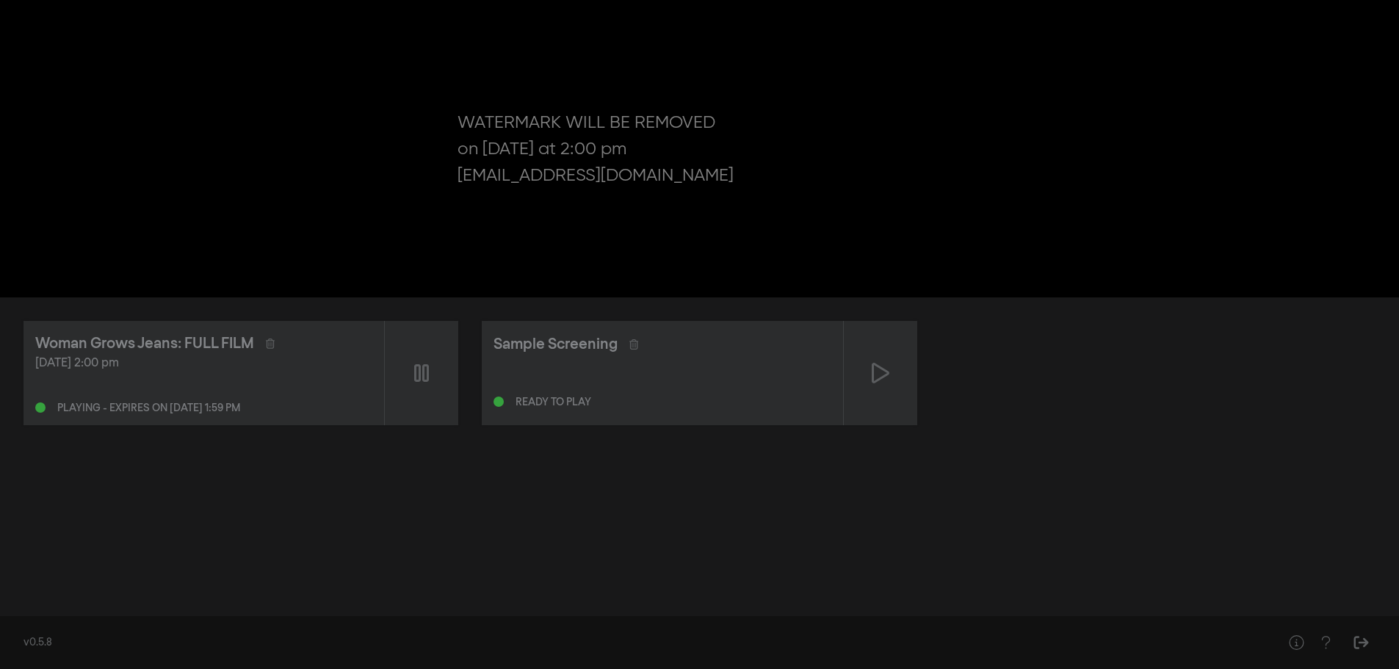
drag, startPoint x: 274, startPoint y: 349, endPoint x: 303, endPoint y: 396, distance: 55.0
click at [303, 396] on div "Playing - expires on Oct 4, 2025 at 1:59 pm" at bounding box center [203, 405] width 337 height 18
click at [427, 385] on div at bounding box center [421, 373] width 73 height 104
type input "6.552783"
drag, startPoint x: 272, startPoint y: 345, endPoint x: 336, endPoint y: 475, distance: 144.9
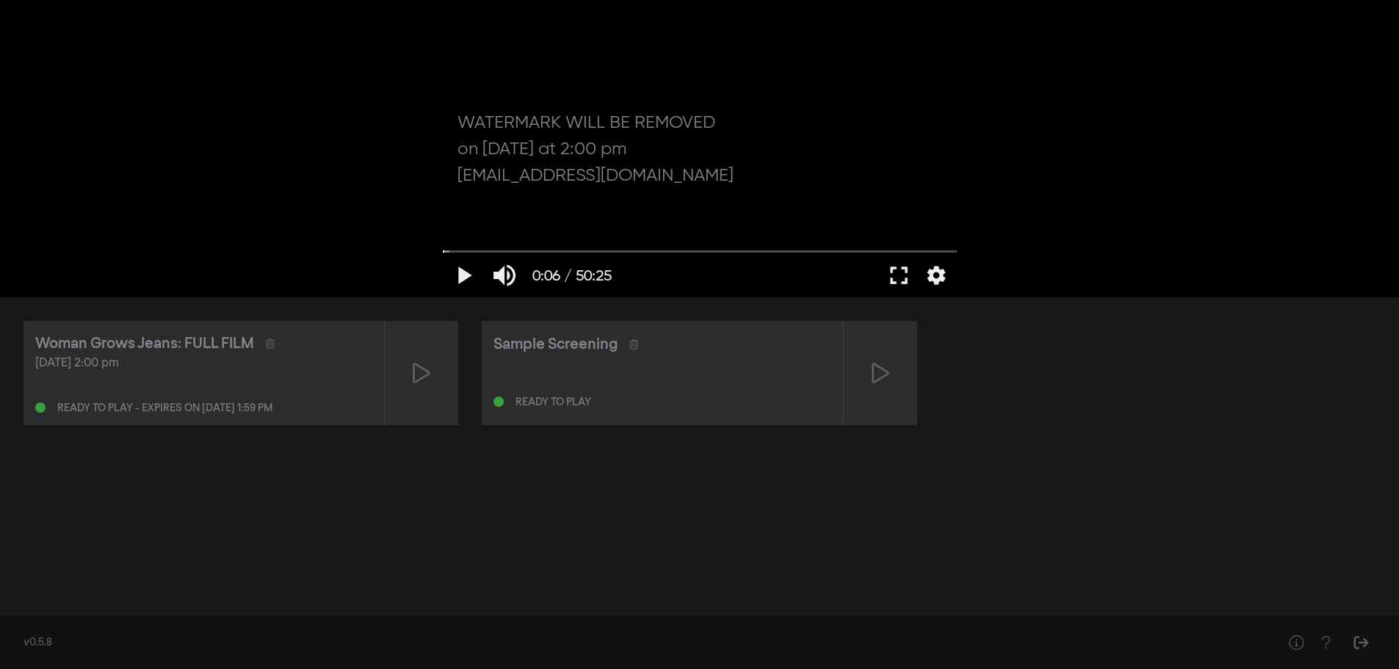
click at [336, 475] on div "Woman Grows Jeans: FULL FILM Oct 3, 2025 at 2:00 pm Ready to play - expires on …" at bounding box center [699, 451] width 1399 height 308
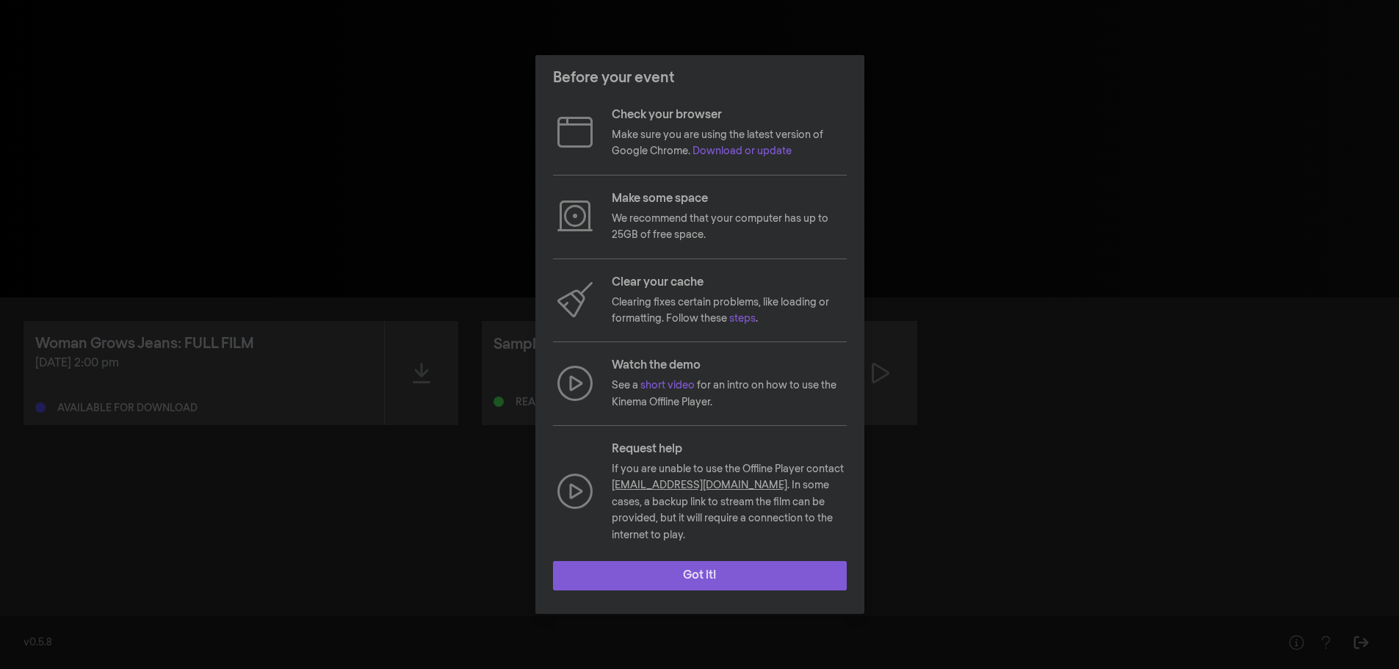
click at [696, 571] on button "Got it!" at bounding box center [700, 575] width 294 height 29
click at [678, 566] on button "Got it!" at bounding box center [700, 575] width 294 height 29
click at [726, 575] on button "Got it!" at bounding box center [700, 575] width 294 height 29
